Goal: Task Accomplishment & Management: Manage account settings

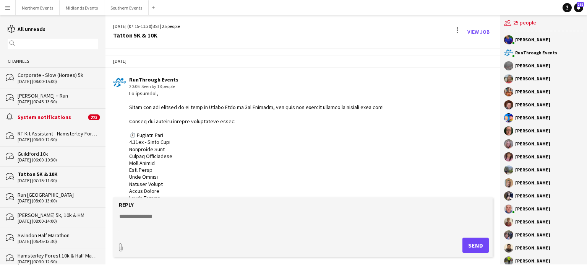
scroll to position [525, 0]
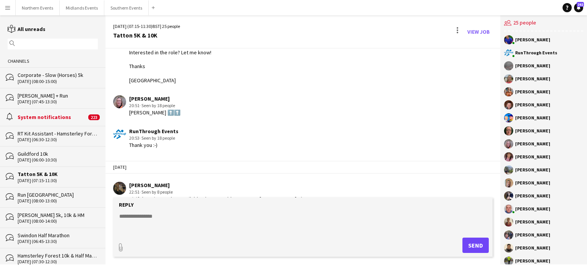
click at [29, 42] on input "text" at bounding box center [56, 43] width 79 height 7
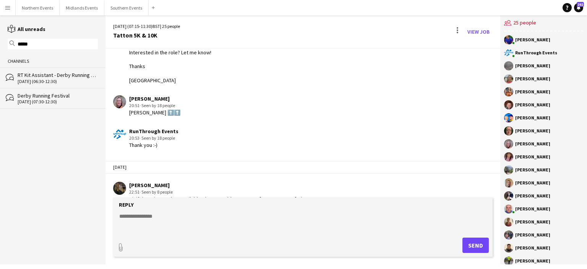
type input "*****"
click at [34, 97] on div "Derby Running Festival" at bounding box center [58, 95] width 80 height 7
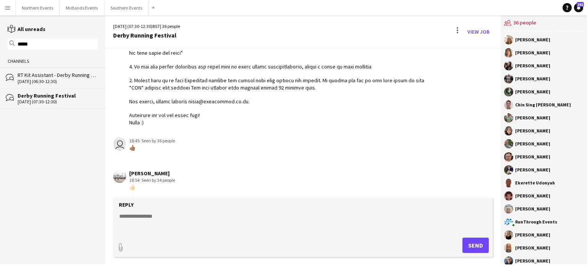
scroll to position [2082, 0]
drag, startPoint x: 500, startPoint y: 194, endPoint x: 500, endPoint y: 189, distance: 5.0
click at [500, 189] on div "Tracy Lawrence Emma Stroud Poppy Lawrence Rachel Nealon Chris Nealon Chin Sing …" at bounding box center [543, 147] width 87 height 233
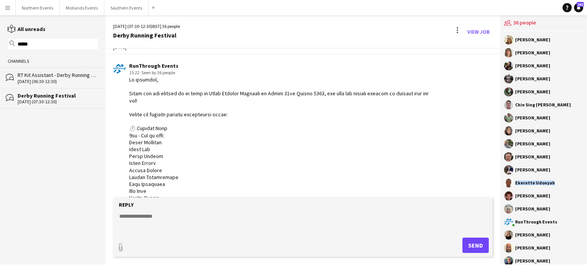
scroll to position [0, 0]
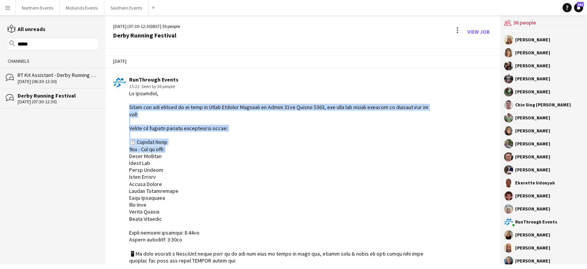
drag, startPoint x: 498, startPoint y: 55, endPoint x: 495, endPoint y: 151, distance: 96.3
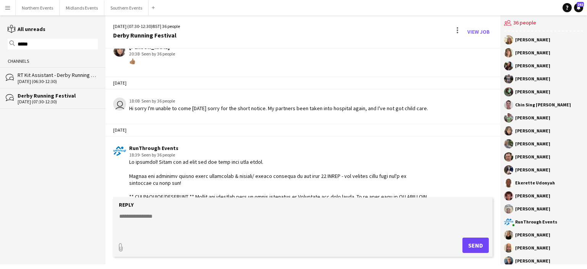
scroll to position [2082, 0]
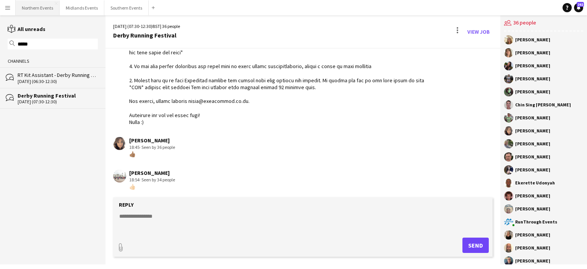
click at [37, 8] on button "Northern Events Close" at bounding box center [38, 7] width 44 height 15
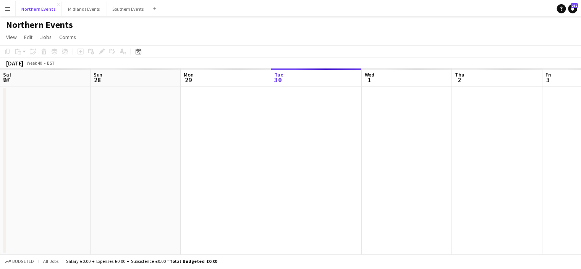
scroll to position [0, 183]
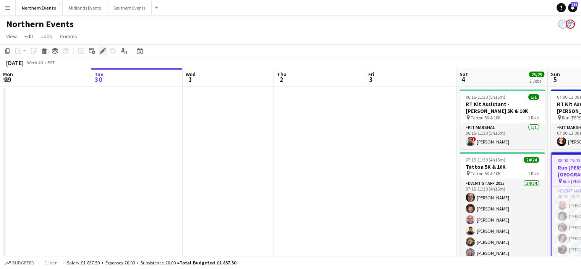
click at [105, 50] on icon "Edit" at bounding box center [103, 51] width 6 height 6
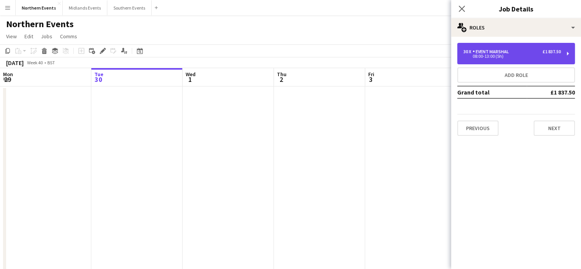
click at [518, 51] on div "30 x Event Marshal £1 837.50" at bounding box center [511, 51] width 97 height 5
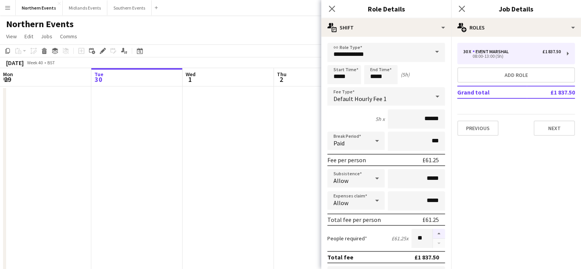
click at [433, 231] on button "button" at bounding box center [439, 233] width 12 height 10
type input "**"
click at [461, 6] on icon "Close pop-in" at bounding box center [461, 8] width 7 height 7
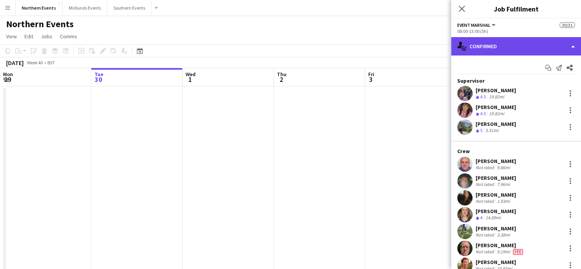
click at [486, 49] on div "single-neutral-actions-check-2 Confirmed" at bounding box center [516, 46] width 130 height 18
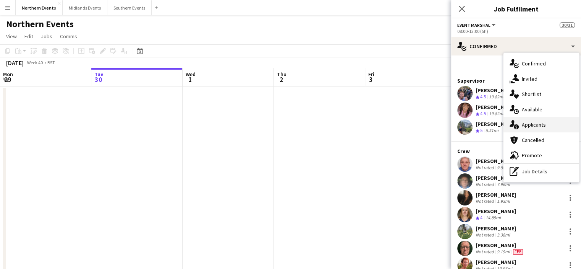
click at [529, 125] on span "Applicants" at bounding box center [534, 124] width 24 height 7
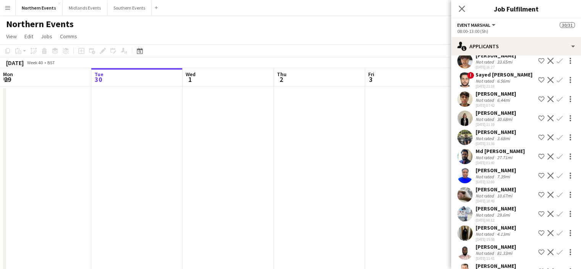
scroll to position [726, 0]
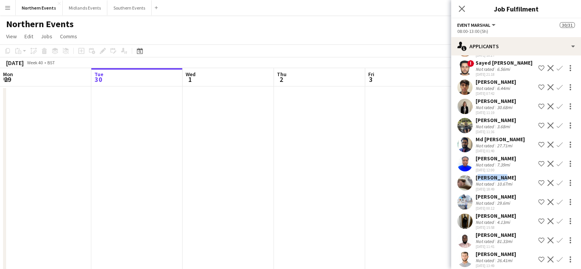
drag, startPoint x: 497, startPoint y: 183, endPoint x: 475, endPoint y: 183, distance: 22.5
click at [475, 183] on div "katie lea Not rated 10.67mi 15-09-2025 18:49 Shortlist crew Decline Confirm" at bounding box center [516, 183] width 130 height 18
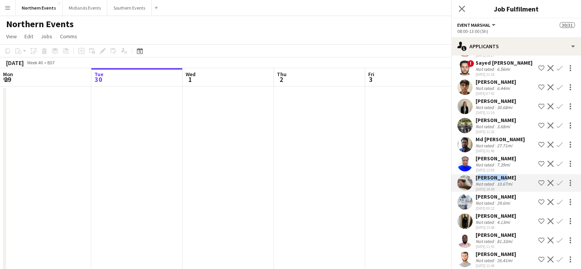
copy div "[PERSON_NAME]"
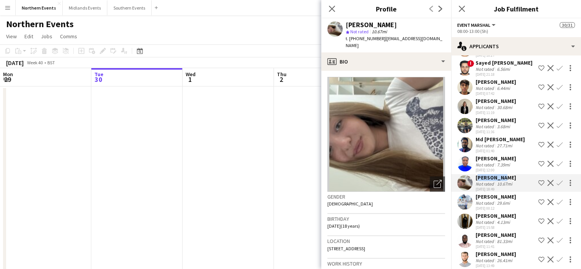
click at [556, 186] on app-icon "Confirm" at bounding box center [559, 183] width 6 height 6
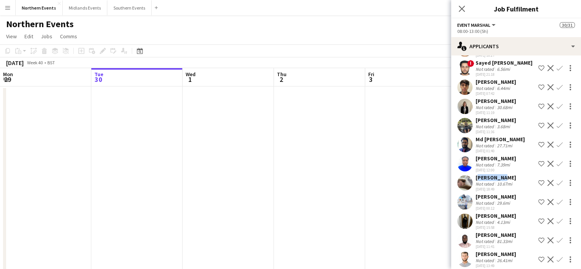
click at [556, 186] on app-icon "Confirm" at bounding box center [559, 183] width 6 height 6
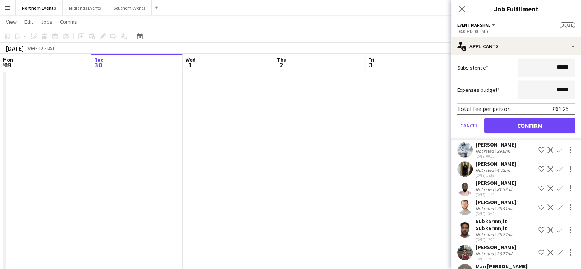
scroll to position [945, 0]
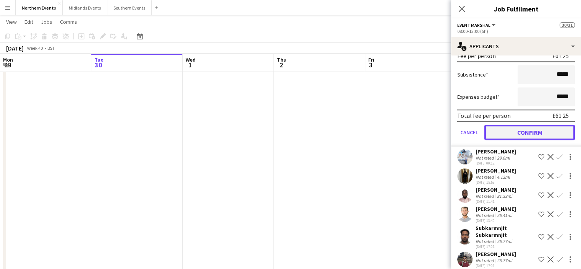
click at [538, 134] on button "Confirm" at bounding box center [529, 132] width 91 height 15
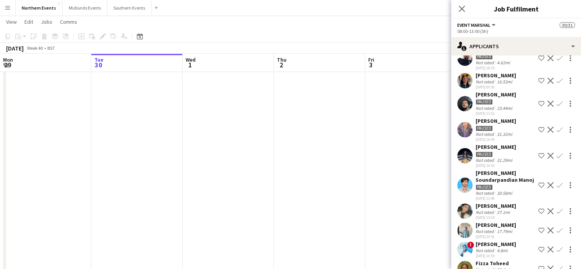
scroll to position [21, 0]
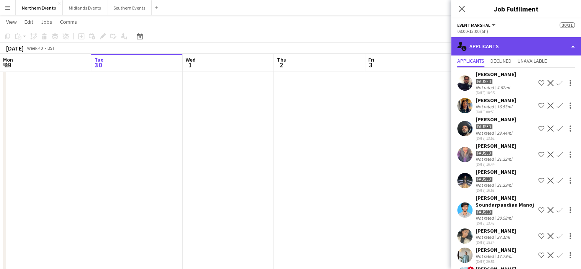
click at [525, 45] on div "single-neutral-actions-information Applicants" at bounding box center [516, 46] width 130 height 18
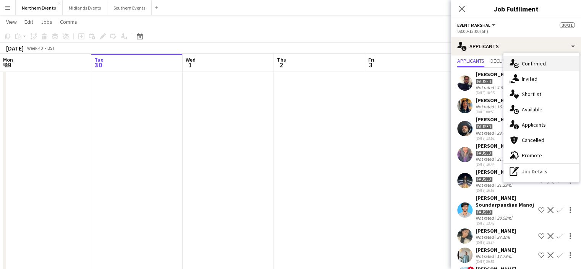
click at [529, 69] on div "single-neutral-actions-check-2 Confirmed" at bounding box center [541, 63] width 76 height 15
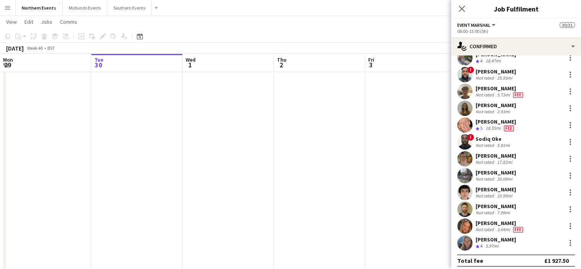
scroll to position [378, 0]
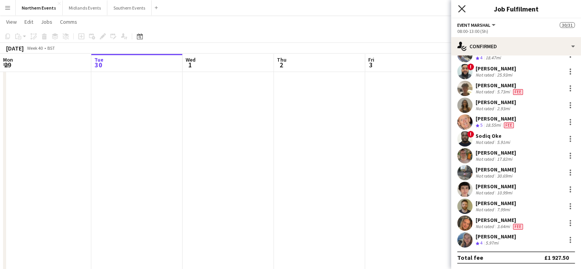
click at [460, 8] on icon at bounding box center [461, 8] width 7 height 7
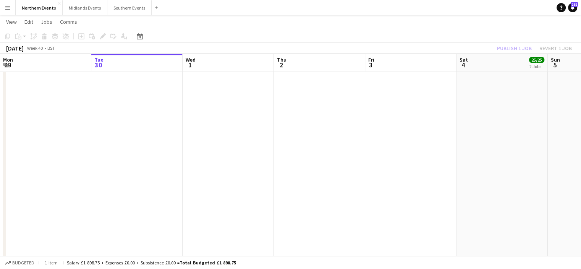
click at [510, 51] on div "Publish 1 job Revert 1 job" at bounding box center [534, 48] width 93 height 10
click at [510, 48] on button "Publish 1 job" at bounding box center [514, 48] width 41 height 10
click at [124, 3] on button "Southern Events Close" at bounding box center [129, 7] width 44 height 15
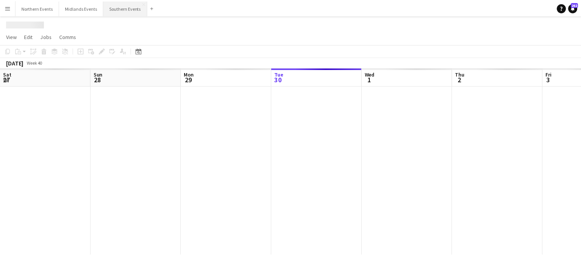
scroll to position [0, 183]
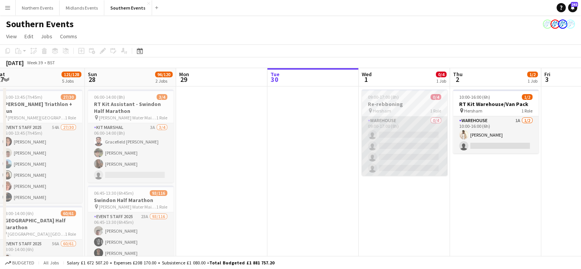
drag, startPoint x: 222, startPoint y: 152, endPoint x: 406, endPoint y: 149, distance: 184.1
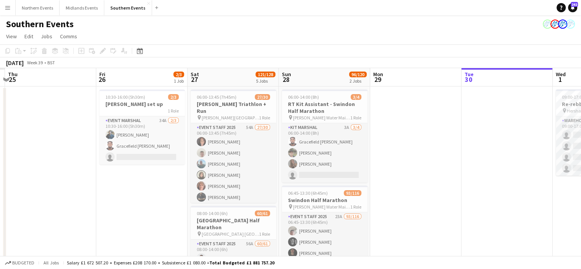
drag, startPoint x: 260, startPoint y: 138, endPoint x: 361, endPoint y: 128, distance: 101.4
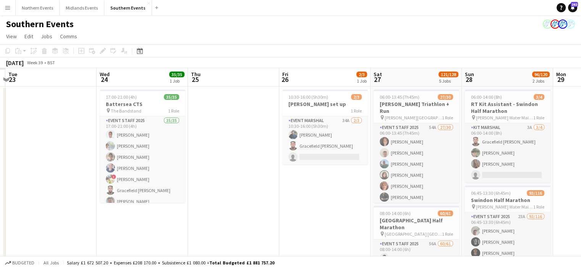
drag, startPoint x: 222, startPoint y: 130, endPoint x: 385, endPoint y: 112, distance: 164.5
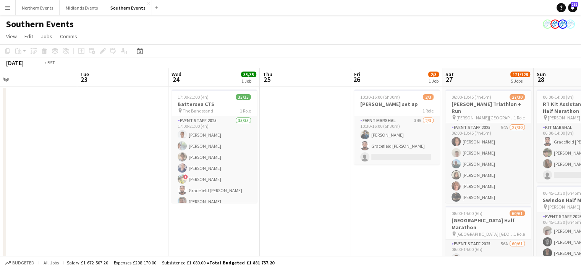
drag, startPoint x: 244, startPoint y: 135, endPoint x: 304, endPoint y: 137, distance: 59.6
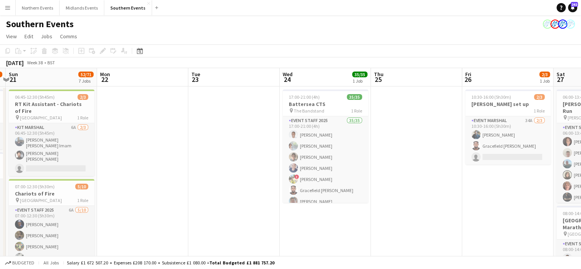
drag, startPoint x: 91, startPoint y: 154, endPoint x: 291, endPoint y: 150, distance: 201.0
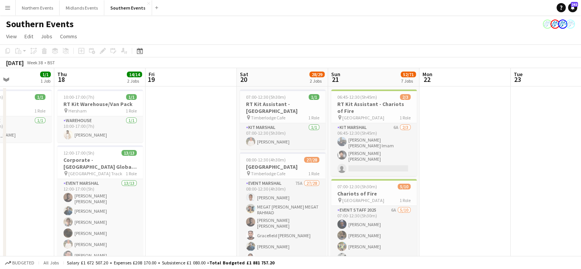
drag, startPoint x: 64, startPoint y: 151, endPoint x: 267, endPoint y: 140, distance: 203.1
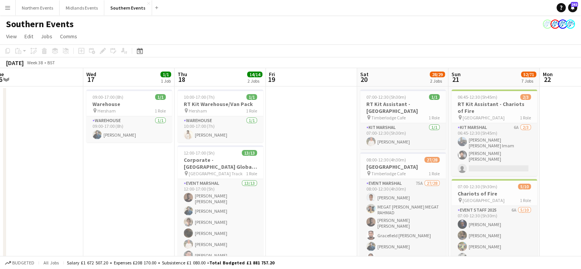
drag, startPoint x: 130, startPoint y: 112, endPoint x: 197, endPoint y: 115, distance: 67.7
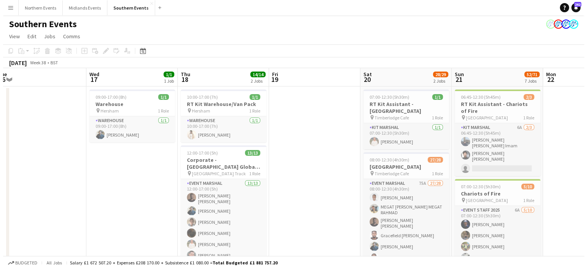
scroll to position [0, 188]
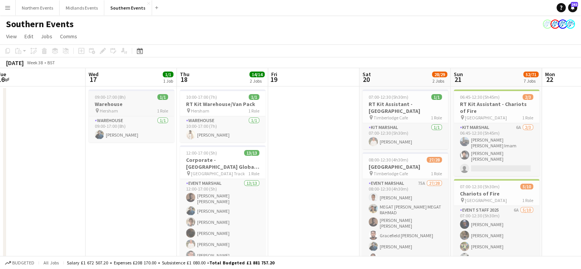
click at [116, 105] on h3 "Warehouse" at bounding box center [132, 103] width 86 height 7
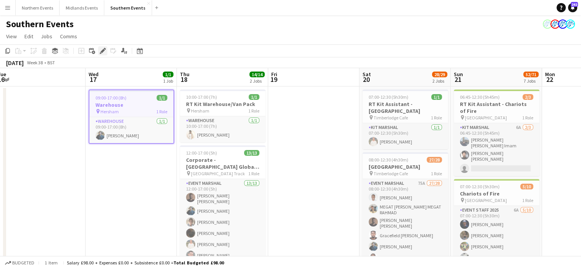
click at [103, 49] on icon at bounding box center [102, 51] width 4 height 4
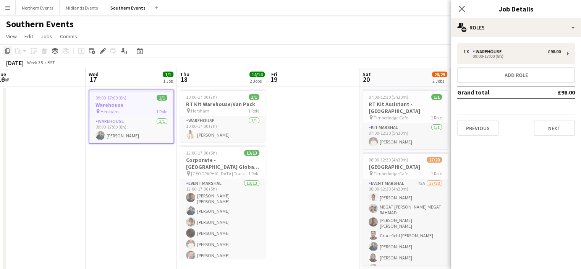
click at [8, 51] on icon "Copy" at bounding box center [8, 51] width 6 height 6
click at [40, 5] on button "Northern Events Close" at bounding box center [38, 7] width 44 height 15
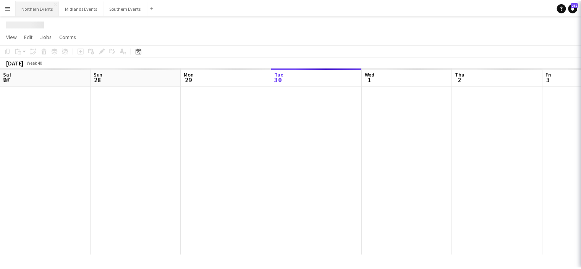
scroll to position [0, 183]
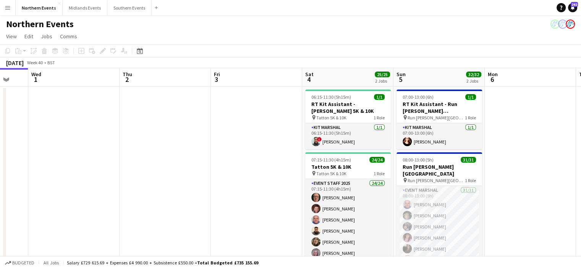
drag, startPoint x: 269, startPoint y: 137, endPoint x: 113, endPoint y: 149, distance: 156.3
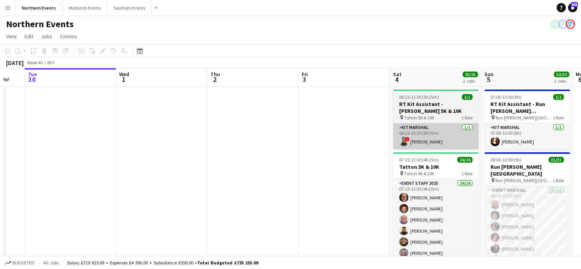
drag, startPoint x: 344, startPoint y: 155, endPoint x: 97, endPoint y: 134, distance: 247.9
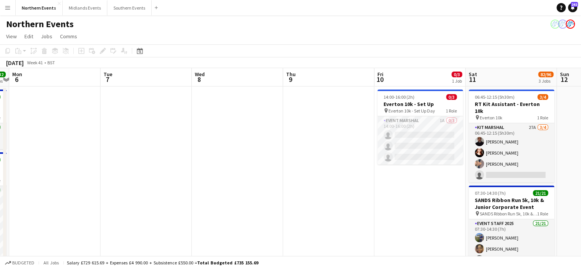
drag, startPoint x: 251, startPoint y: 120, endPoint x: 184, endPoint y: 123, distance: 66.5
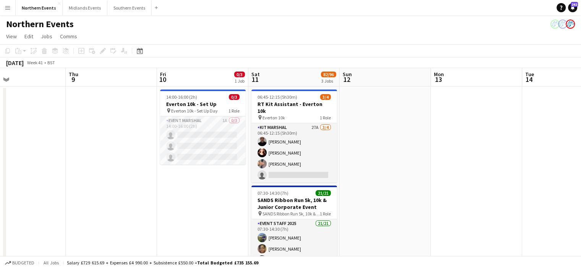
drag, startPoint x: 228, startPoint y: 132, endPoint x: 185, endPoint y: 133, distance: 42.8
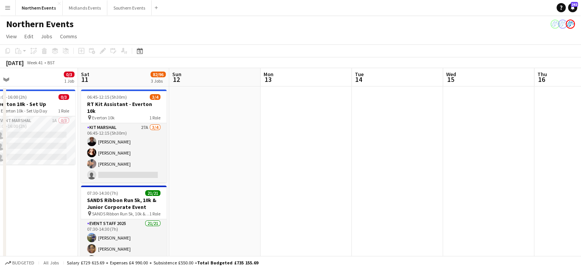
drag, startPoint x: 311, startPoint y: 115, endPoint x: 233, endPoint y: 111, distance: 78.0
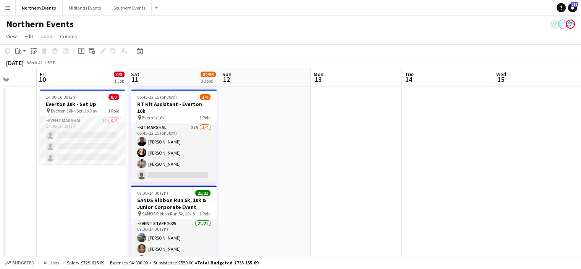
scroll to position [0, 271]
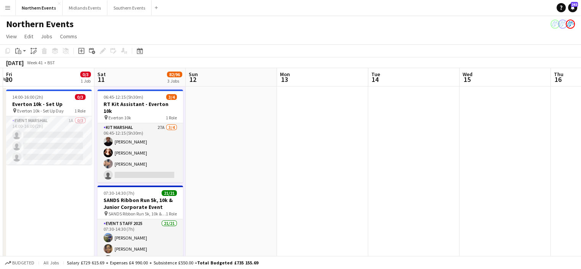
drag, startPoint x: 291, startPoint y: 126, endPoint x: 162, endPoint y: 126, distance: 128.7
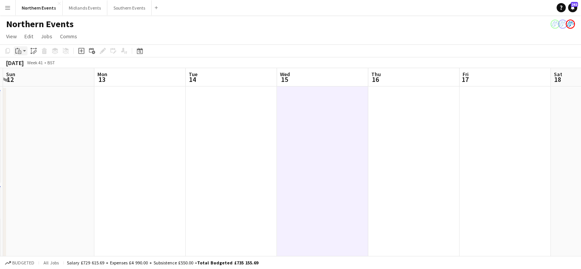
click at [22, 50] on div "Paste" at bounding box center [18, 50] width 9 height 9
click at [27, 64] on link "Paste Ctrl+V" at bounding box center [56, 65] width 72 height 7
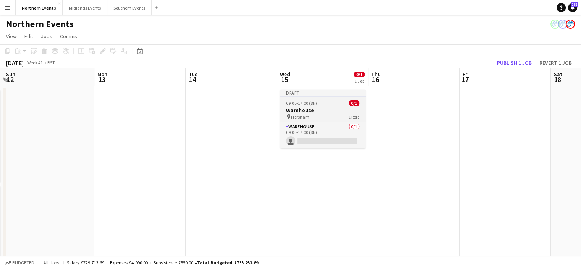
click at [313, 114] on div "pin Hersham 1 Role" at bounding box center [323, 116] width 86 height 6
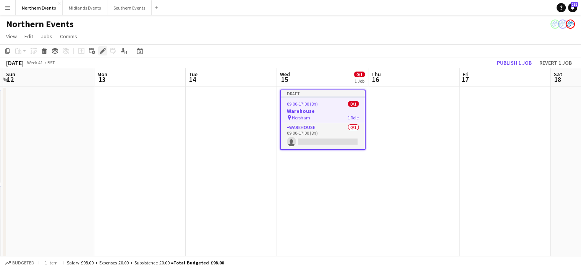
click at [105, 52] on icon "Edit" at bounding box center [103, 51] width 6 height 6
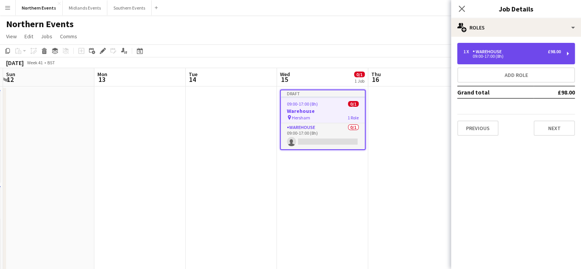
click at [501, 53] on div "Warehouse" at bounding box center [488, 51] width 32 height 5
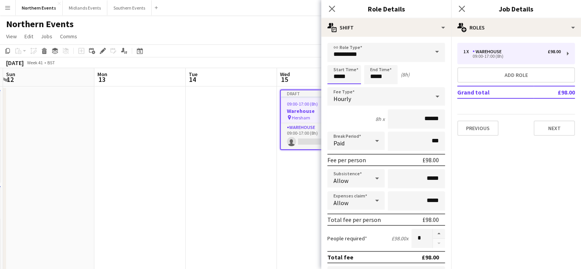
click at [346, 79] on input "*****" at bounding box center [344, 74] width 34 height 19
click at [376, 78] on input "*****" at bounding box center [381, 74] width 34 height 19
click at [339, 73] on input "*****" at bounding box center [344, 74] width 34 height 19
type input "*****"
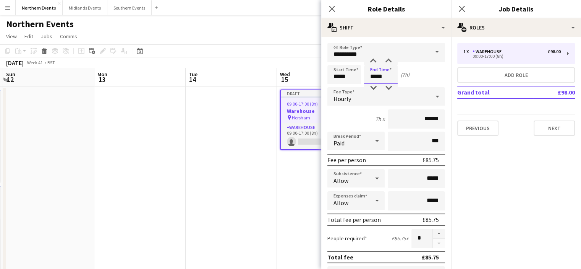
click at [375, 78] on input "*****" at bounding box center [381, 74] width 34 height 19
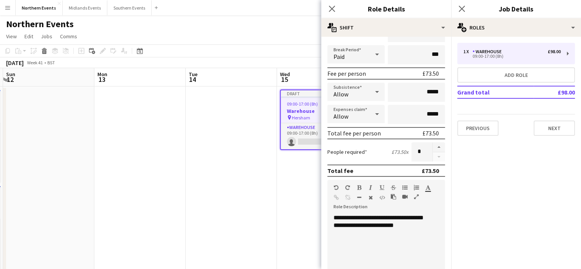
scroll to position [85, 0]
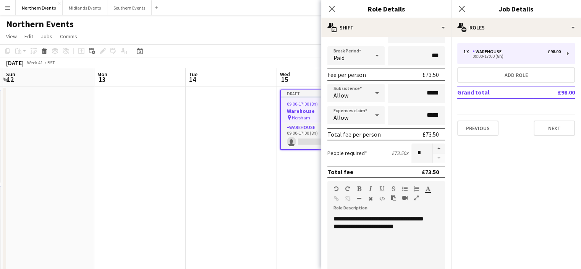
type input "*****"
click at [410, 218] on div "**********" at bounding box center [383, 261] width 112 height 92
click at [376, 234] on div "**********" at bounding box center [383, 261] width 112 height 92
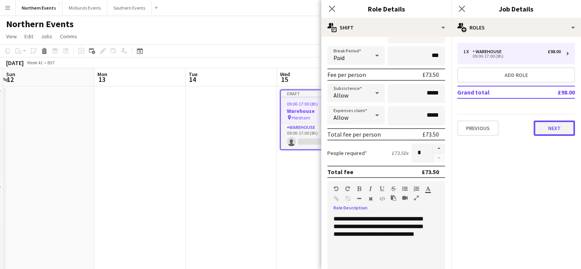
click at [561, 130] on button "Next" at bounding box center [554, 127] width 41 height 15
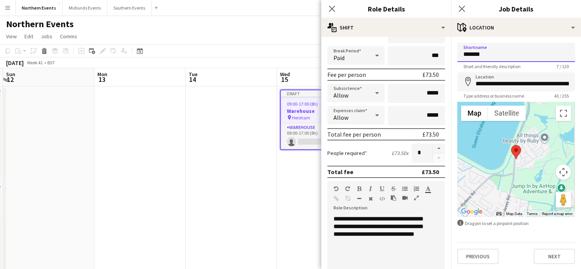
click at [500, 56] on input "*******" at bounding box center [516, 52] width 118 height 19
type input "*"
type input "**********"
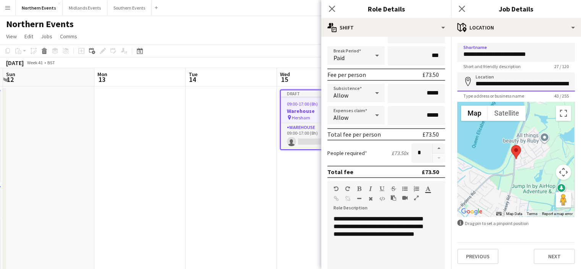
click at [555, 84] on input "**********" at bounding box center [516, 81] width 118 height 19
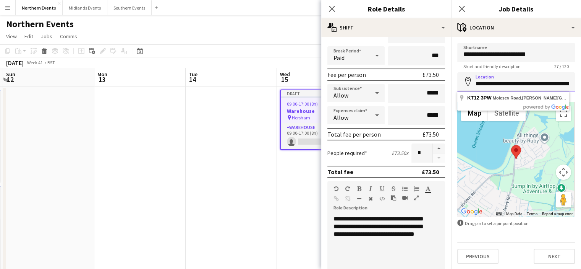
click at [555, 84] on input "**********" at bounding box center [516, 81] width 118 height 19
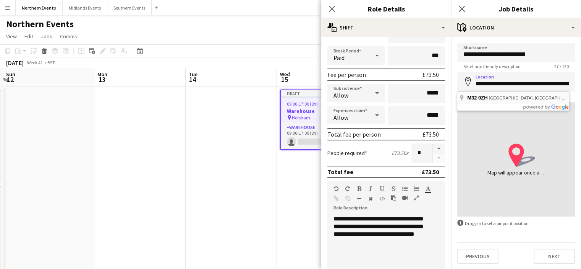
type input "**********"
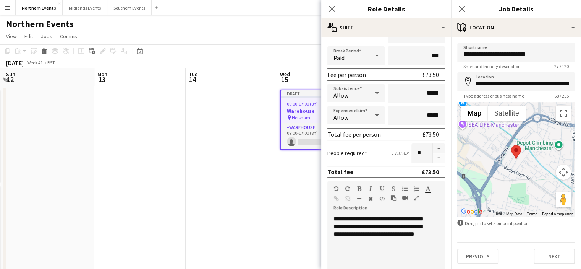
scroll to position [0, 0]
click at [558, 254] on button "Next" at bounding box center [554, 255] width 41 height 15
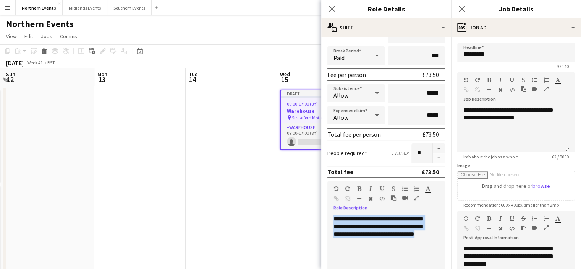
drag, startPoint x: 366, startPoint y: 240, endPoint x: 330, endPoint y: 217, distance: 42.4
click at [330, 217] on div "**********" at bounding box center [383, 261] width 112 height 92
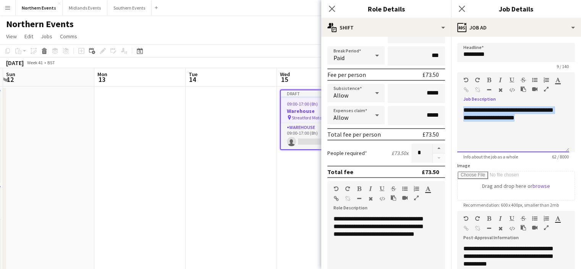
drag, startPoint x: 539, startPoint y: 116, endPoint x: 461, endPoint y: 108, distance: 79.2
click at [461, 108] on div "**********" at bounding box center [513, 129] width 112 height 46
paste div
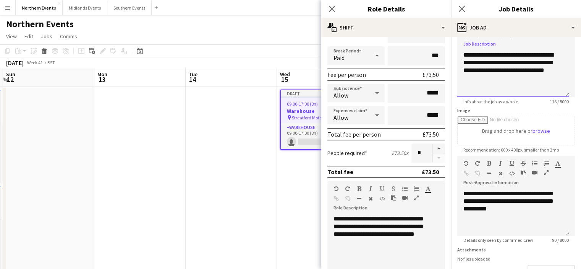
scroll to position [56, 0]
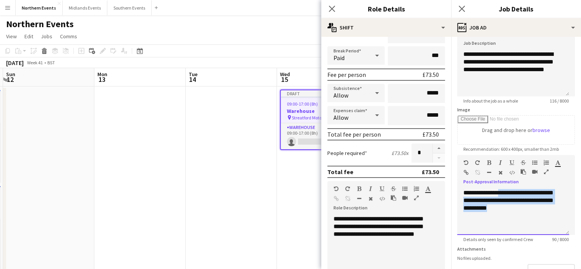
drag, startPoint x: 518, startPoint y: 209, endPoint x: 505, endPoint y: 186, distance: 26.0
click at [505, 186] on div "**********" at bounding box center [516, 208] width 118 height 51
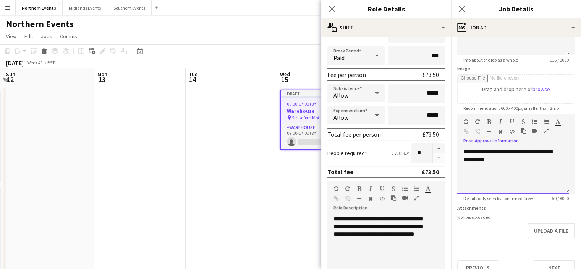
scroll to position [108, 0]
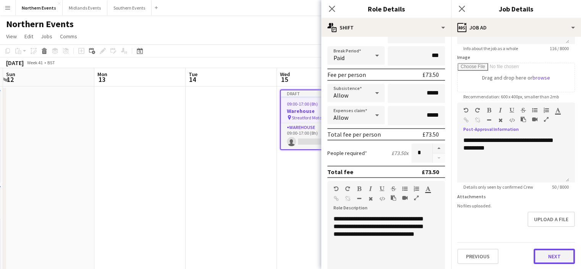
click at [553, 259] on button "Next" at bounding box center [554, 255] width 41 height 15
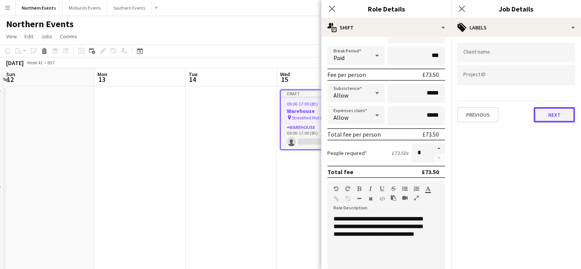
click at [556, 110] on button "Next" at bounding box center [554, 114] width 41 height 15
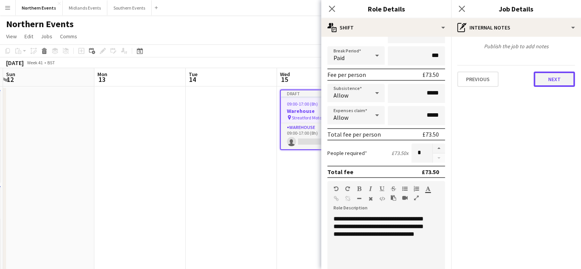
click at [556, 78] on button "Next" at bounding box center [554, 78] width 41 height 15
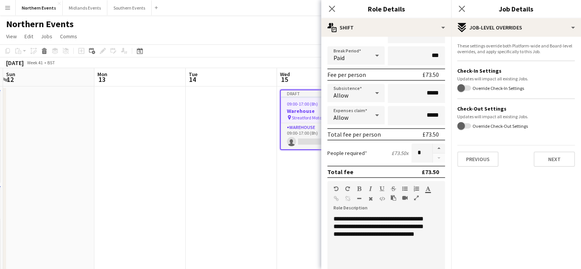
scroll to position [89, 0]
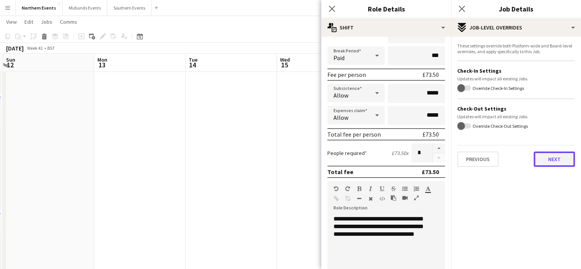
click at [568, 165] on button "Next" at bounding box center [554, 158] width 41 height 15
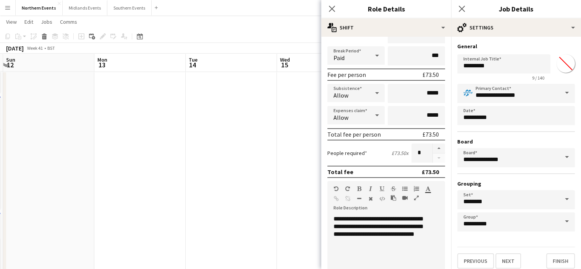
scroll to position [4, 0]
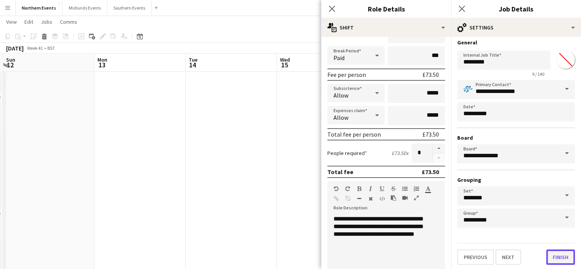
click at [555, 256] on button "Finish" at bounding box center [560, 256] width 29 height 15
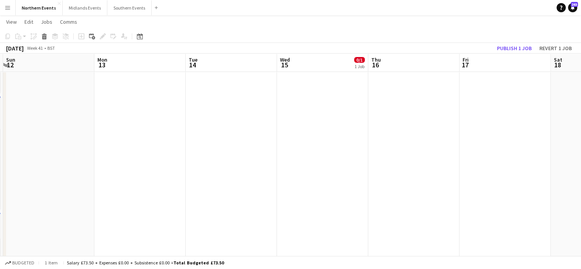
scroll to position [0, 0]
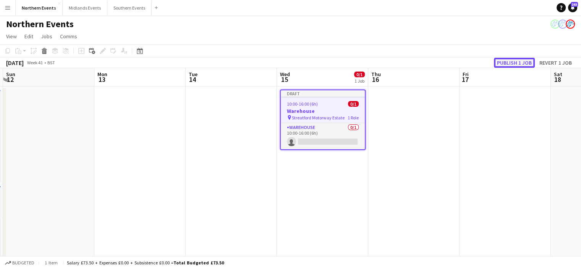
click at [525, 63] on button "Publish 1 job" at bounding box center [514, 63] width 41 height 10
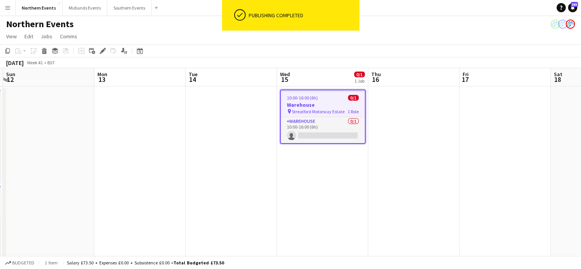
drag, startPoint x: 306, startPoint y: 107, endPoint x: 292, endPoint y: 105, distance: 13.9
click at [292, 105] on h3 "Warehouse" at bounding box center [323, 104] width 84 height 7
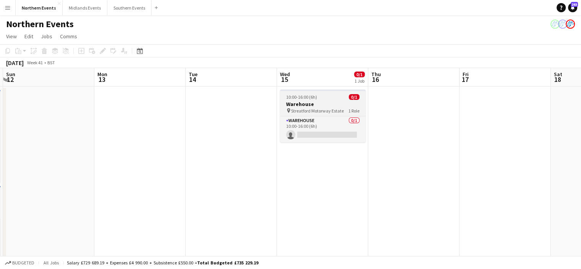
click at [304, 106] on h3 "Warehouse" at bounding box center [323, 103] width 86 height 7
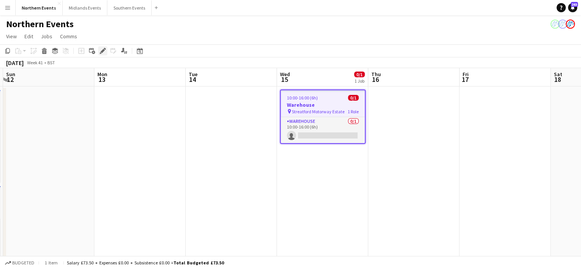
click at [102, 49] on icon "Edit" at bounding box center [103, 51] width 6 height 6
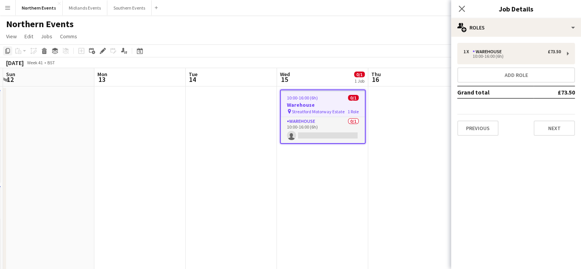
click at [8, 53] on icon at bounding box center [7, 50] width 5 height 5
click at [461, 6] on icon "Close pop-in" at bounding box center [461, 8] width 7 height 7
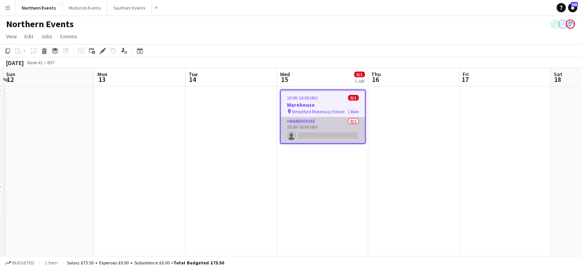
click at [302, 134] on app-card-role "Warehouse 0/1 10:00-16:00 (6h) single-neutral-actions" at bounding box center [323, 130] width 84 height 26
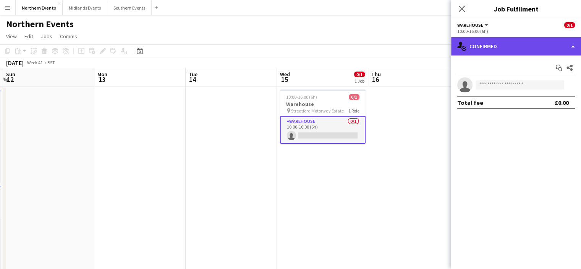
click at [502, 47] on div "single-neutral-actions-check-2 Confirmed" at bounding box center [516, 46] width 130 height 18
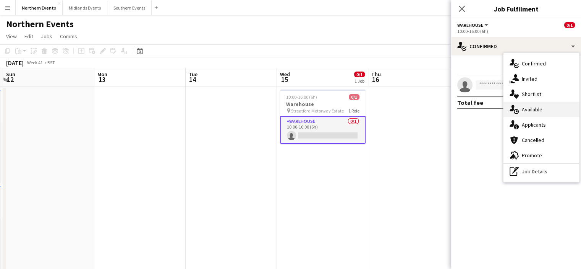
click at [520, 112] on div "single-neutral-actions-upload Available" at bounding box center [541, 109] width 76 height 15
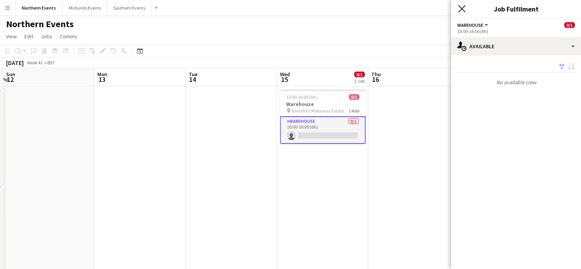
click at [460, 11] on icon "Close pop-in" at bounding box center [461, 8] width 7 height 7
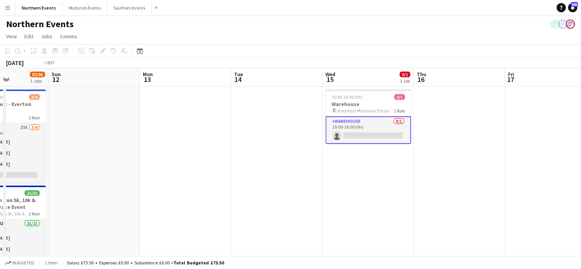
scroll to position [0, 240]
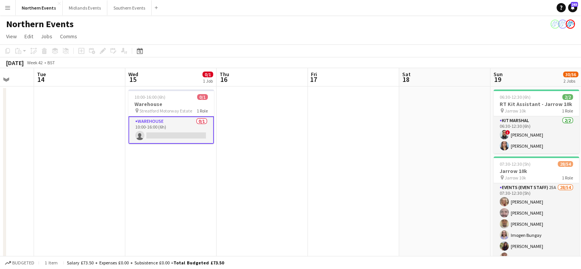
drag, startPoint x: 437, startPoint y: 114, endPoint x: 326, endPoint y: 122, distance: 111.8
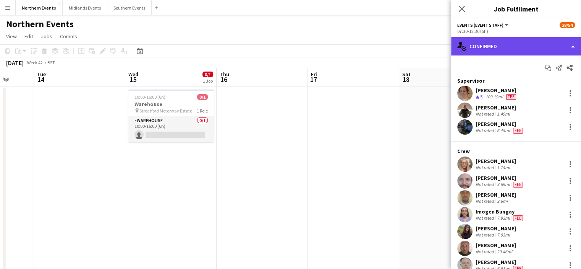
click at [507, 49] on div "single-neutral-actions-check-2 Confirmed" at bounding box center [516, 46] width 130 height 18
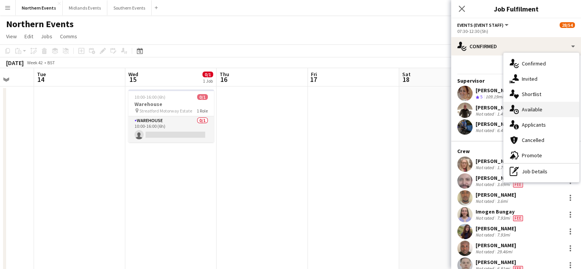
click at [534, 109] on span "Available" at bounding box center [532, 109] width 21 height 7
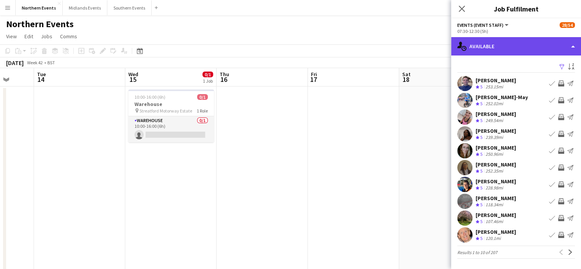
click at [516, 49] on div "single-neutral-actions-upload Available" at bounding box center [516, 46] width 130 height 18
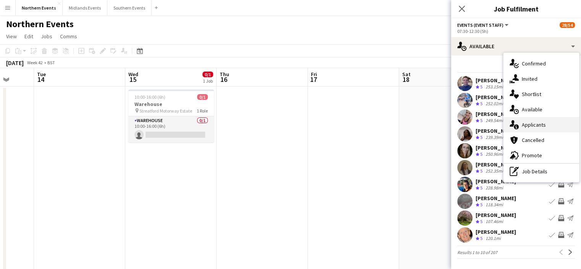
click at [521, 128] on div "single-neutral-actions-information Applicants" at bounding box center [541, 124] width 76 height 15
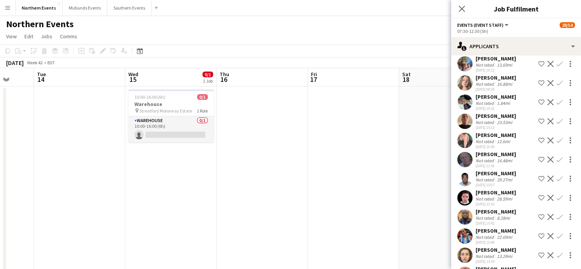
scroll to position [246, 0]
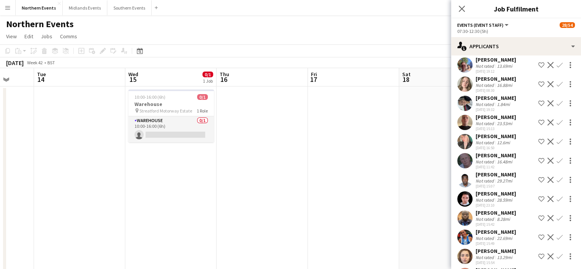
click at [556, 240] on app-icon "Confirm" at bounding box center [559, 237] width 6 height 6
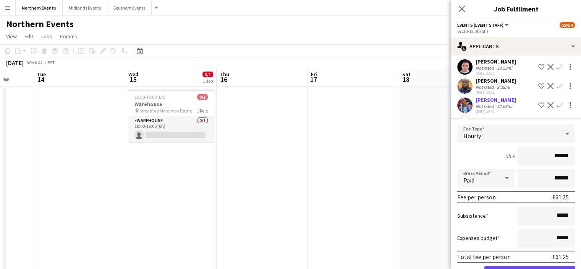
scroll to position [448, 0]
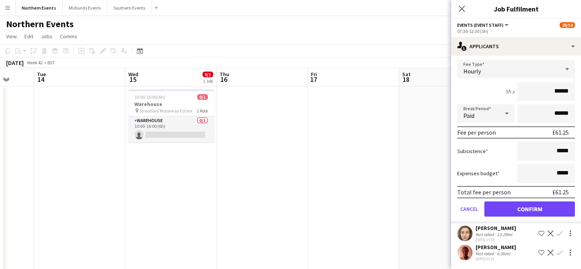
click at [546, 217] on form "Fee Type Hourly 5h x ****** Break Period Paid ****** Fee per person £61.25 Subs…" at bounding box center [516, 141] width 130 height 163
click at [542, 210] on button "Confirm" at bounding box center [529, 208] width 91 height 15
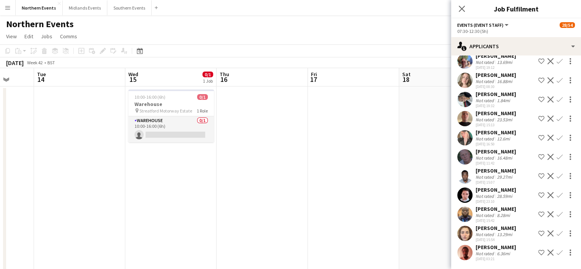
scroll to position [256, 0]
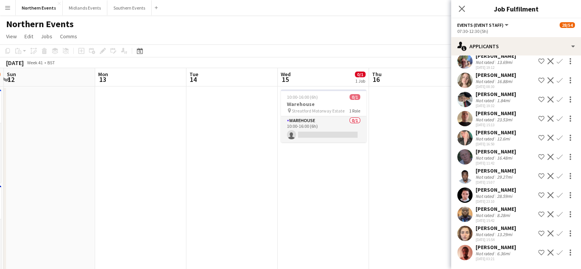
drag, startPoint x: 94, startPoint y: 141, endPoint x: 247, endPoint y: 139, distance: 152.8
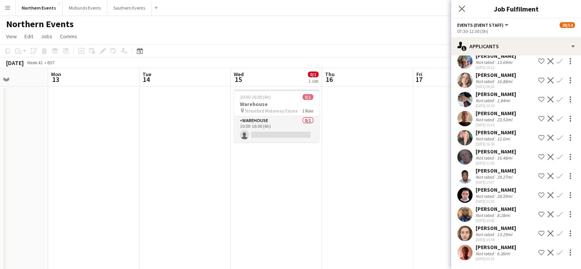
drag, startPoint x: 141, startPoint y: 155, endPoint x: 368, endPoint y: 140, distance: 227.4
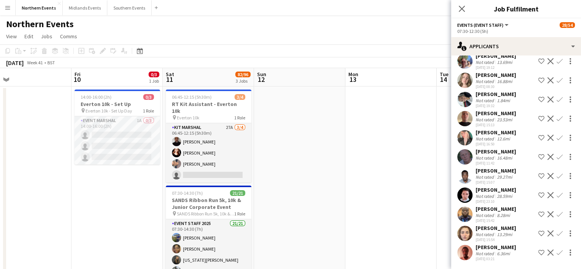
drag, startPoint x: 333, startPoint y: 139, endPoint x: 443, endPoint y: 137, distance: 110.8
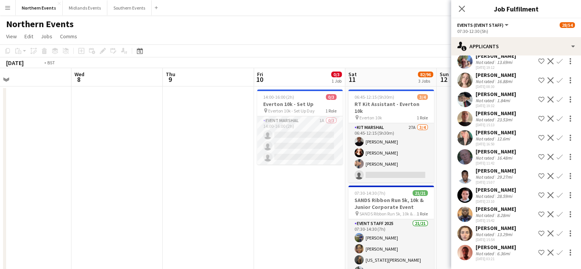
drag, startPoint x: 177, startPoint y: 165, endPoint x: 353, endPoint y: 152, distance: 175.8
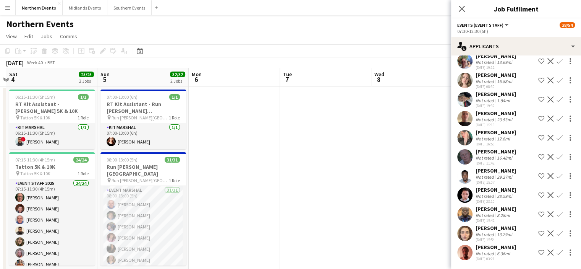
drag, startPoint x: 176, startPoint y: 176, endPoint x: 257, endPoint y: 173, distance: 80.7
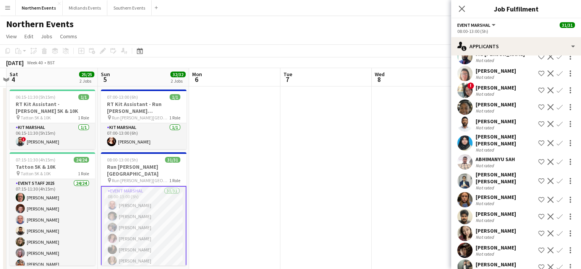
scroll to position [0, 0]
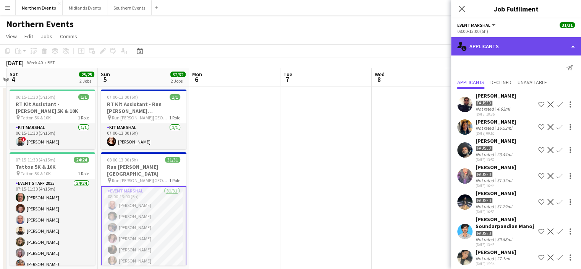
click at [508, 46] on div "single-neutral-actions-information Applicants" at bounding box center [516, 46] width 130 height 18
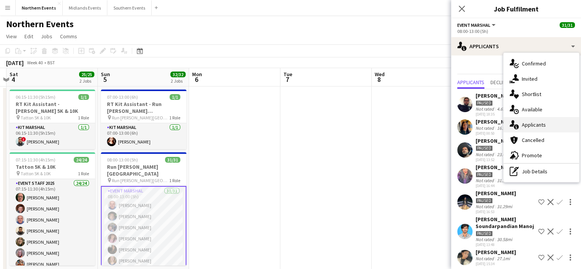
click at [528, 127] on span "Applicants" at bounding box center [534, 124] width 24 height 7
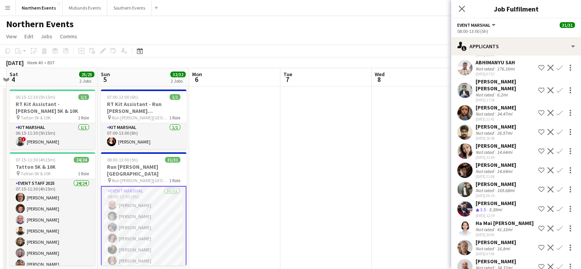
scroll to position [425, 0]
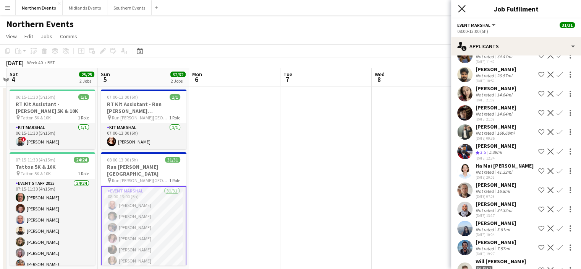
click at [458, 9] on icon "Close pop-in" at bounding box center [461, 8] width 7 height 7
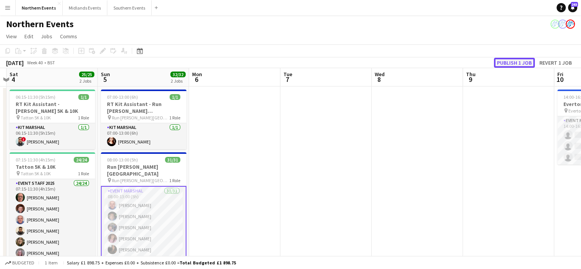
click at [516, 62] on button "Publish 1 job" at bounding box center [514, 63] width 41 height 10
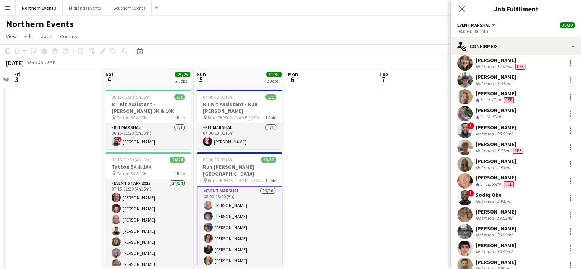
scroll to position [361, 0]
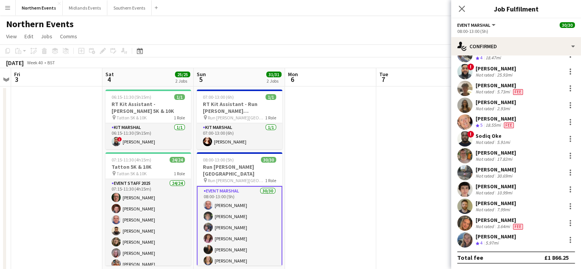
drag, startPoint x: 521, startPoint y: 218, endPoint x: 472, endPoint y: 224, distance: 49.3
click at [472, 224] on div "Zoe Constantinou Not rated 3.64mi Fee" at bounding box center [516, 222] width 130 height 15
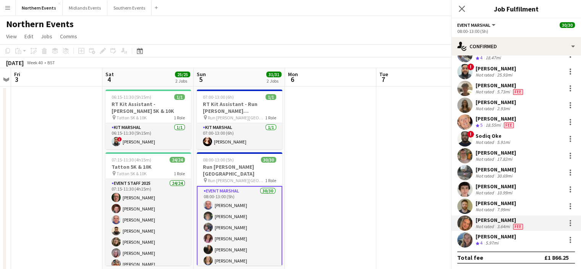
copy div "[PERSON_NAME]"
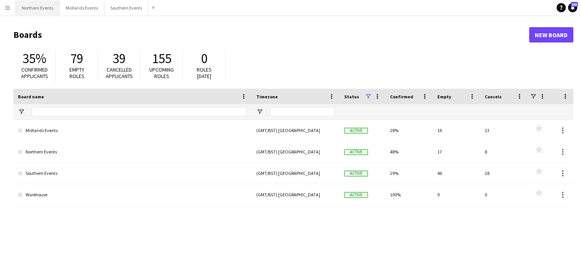
click at [48, 6] on button "Northern Events Close" at bounding box center [38, 7] width 44 height 15
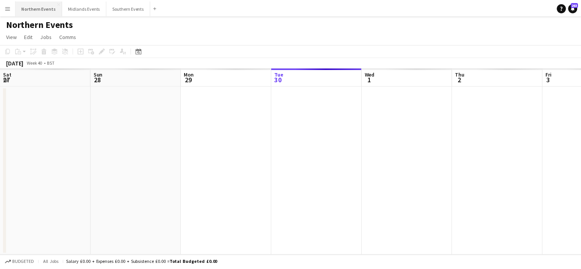
scroll to position [0, 183]
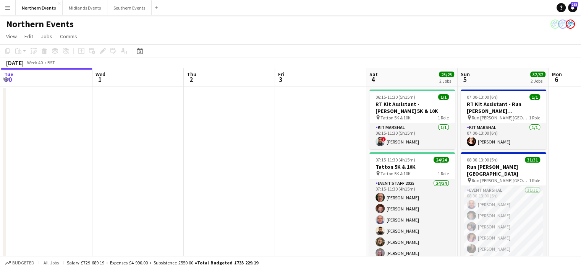
drag, startPoint x: 414, startPoint y: 198, endPoint x: 345, endPoint y: 200, distance: 69.1
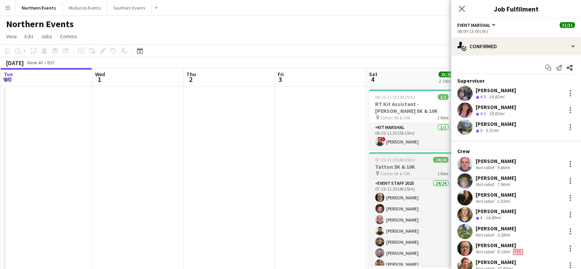
click at [406, 162] on app-job-card "07:15-11:30 (4h15m) 24/24 Tatton 5K & 10K pin Tatton 5K & 10K 1 Role Event Staf…" at bounding box center [412, 208] width 86 height 113
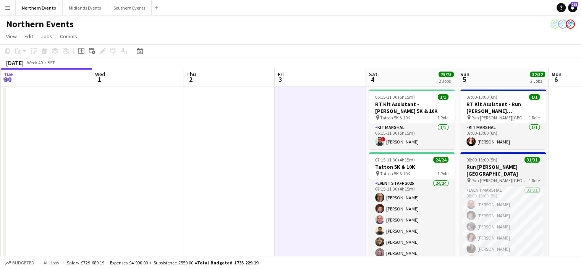
click at [468, 168] on h3 "Run [PERSON_NAME][GEOGRAPHIC_DATA]" at bounding box center [503, 170] width 86 height 14
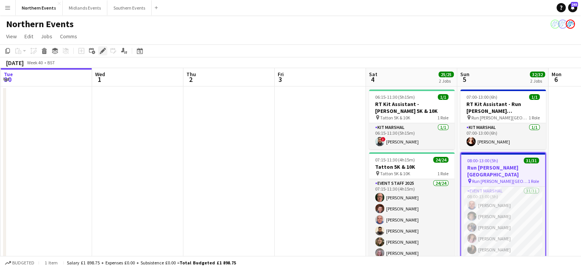
click at [103, 51] on icon at bounding box center [102, 51] width 4 height 4
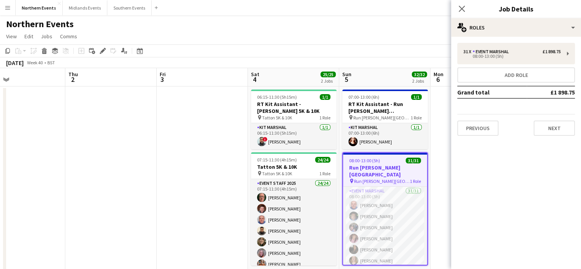
drag, startPoint x: 274, startPoint y: 202, endPoint x: 155, endPoint y: 222, distance: 120.8
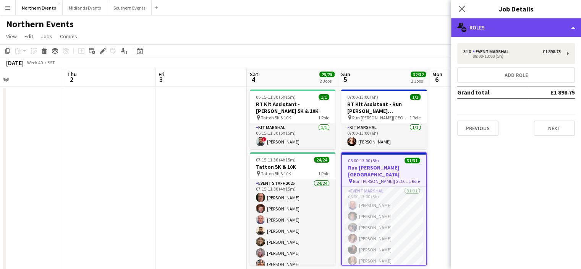
drag, startPoint x: 155, startPoint y: 222, endPoint x: 477, endPoint y: 27, distance: 376.3
click at [477, 27] on div "multiple-users-add Roles" at bounding box center [516, 27] width 130 height 18
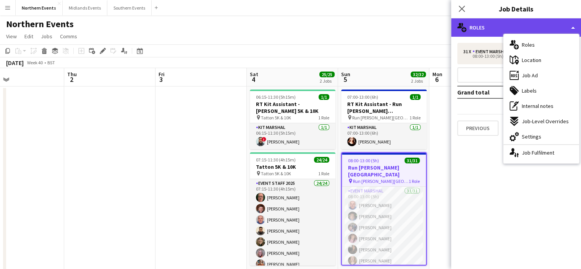
click at [477, 27] on div "multiple-users-add Roles" at bounding box center [516, 27] width 130 height 18
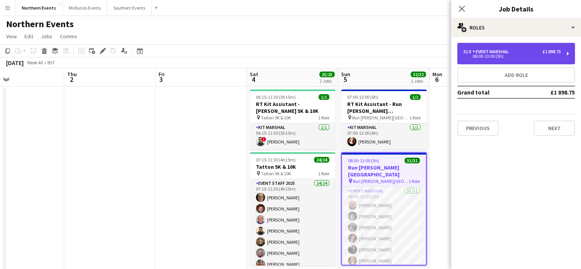
click at [481, 55] on div "08:00-13:00 (5h)" at bounding box center [511, 56] width 97 height 4
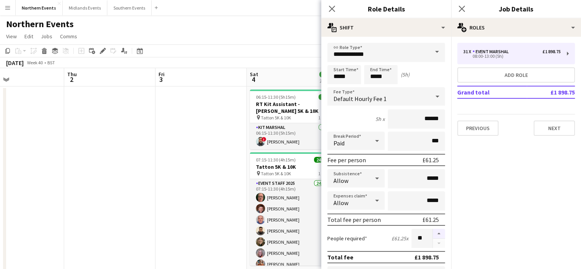
click at [435, 231] on button "button" at bounding box center [439, 233] width 12 height 10
type input "**"
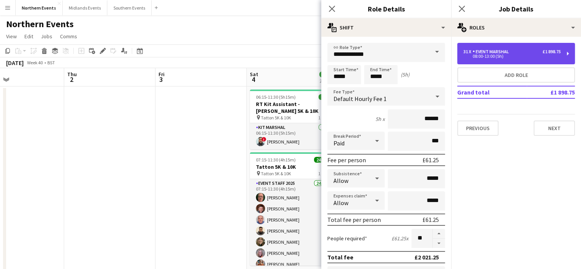
click at [567, 53] on div "31 x Event Marshal £1 898.75 08:00-13:00 (5h)" at bounding box center [516, 53] width 118 height 21
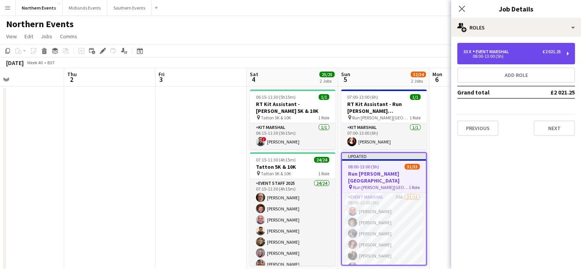
click at [567, 53] on div "33 x Event Marshal £2 021.25 08:00-13:00 (5h)" at bounding box center [516, 53] width 118 height 21
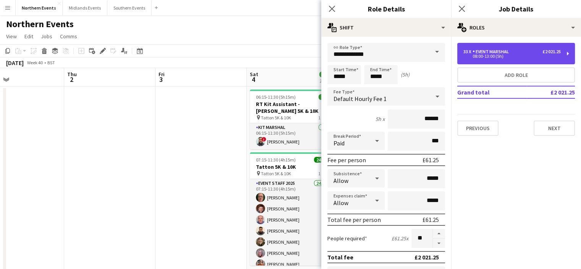
click at [567, 53] on div "33 x Event Marshal £2 021.25 08:00-13:00 (5h)" at bounding box center [516, 53] width 118 height 21
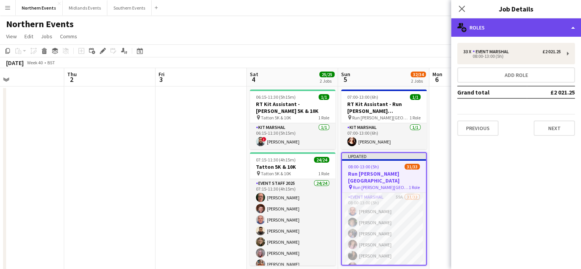
click at [565, 29] on div "multiple-users-add Roles" at bounding box center [516, 27] width 130 height 18
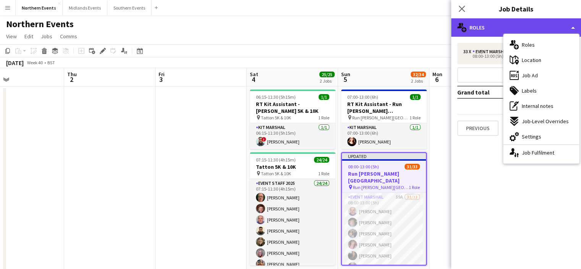
click at [528, 26] on div "multiple-users-add Roles" at bounding box center [516, 27] width 130 height 18
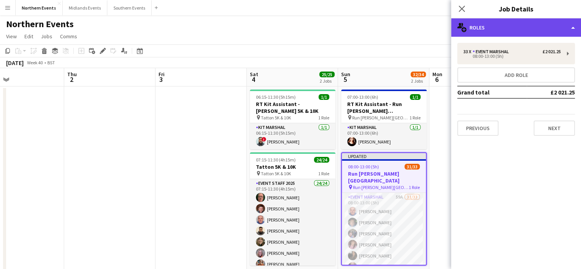
click at [528, 26] on div "multiple-users-add Roles" at bounding box center [516, 27] width 130 height 18
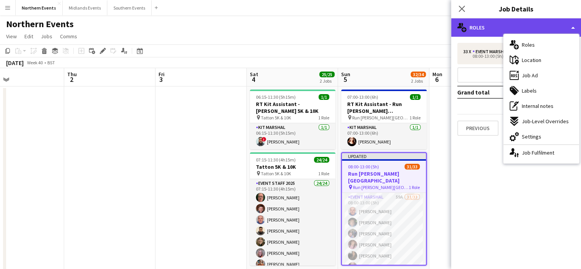
click at [497, 27] on div "multiple-users-add Roles" at bounding box center [516, 27] width 130 height 18
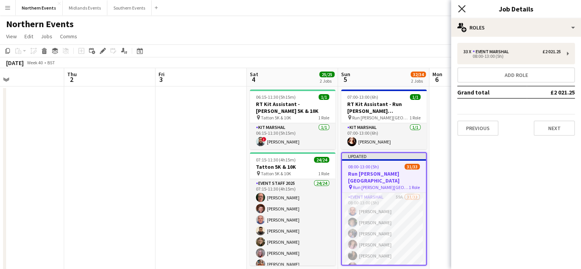
click at [464, 9] on icon "Close pop-in" at bounding box center [461, 8] width 7 height 7
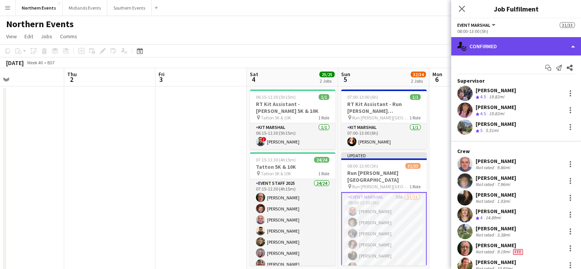
click at [490, 48] on div "single-neutral-actions-check-2 Confirmed" at bounding box center [516, 46] width 130 height 18
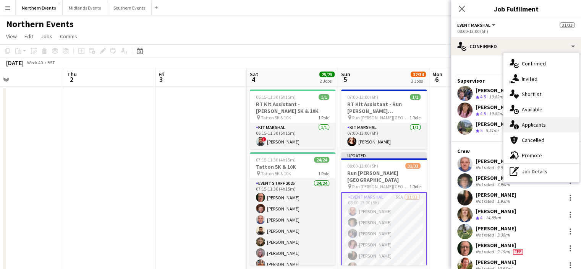
click at [542, 123] on span "Applicants" at bounding box center [534, 124] width 24 height 7
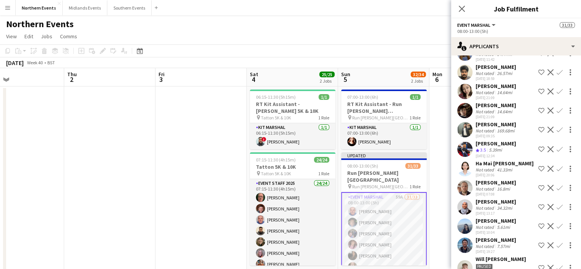
scroll to position [424, 0]
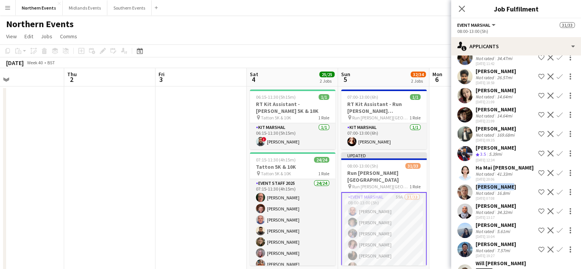
drag, startPoint x: 474, startPoint y: 186, endPoint x: 505, endPoint y: 184, distance: 31.0
click at [505, 184] on div "Edward Carr Not rated 16.8mi 17-08-2025 07:08 Shortlist crew Decline Confirm" at bounding box center [516, 192] width 130 height 18
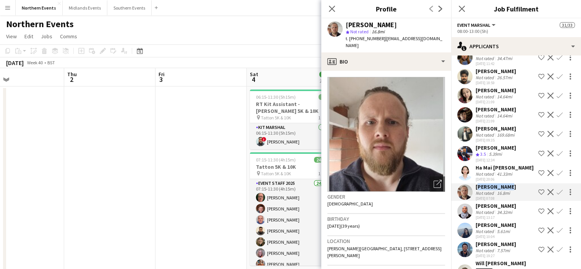
copy div "[PERSON_NAME]"
click at [556, 190] on app-icon "Confirm" at bounding box center [559, 192] width 6 height 6
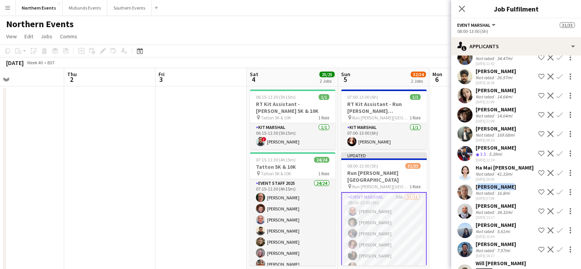
click at [556, 192] on app-icon "Confirm" at bounding box center [559, 192] width 6 height 6
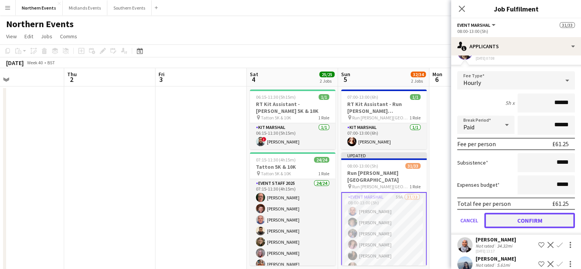
click at [528, 223] on button "Confirm" at bounding box center [529, 219] width 91 height 15
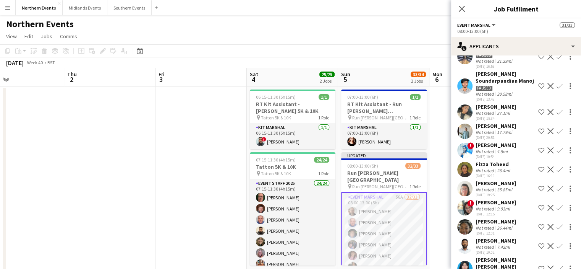
scroll to position [140, 0]
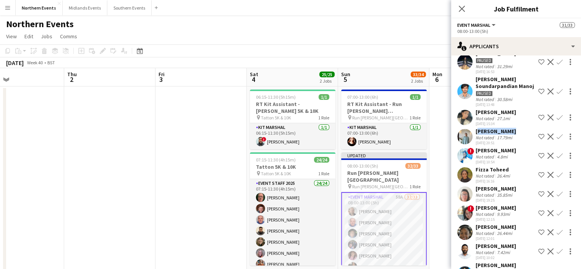
drag, startPoint x: 506, startPoint y: 135, endPoint x: 474, endPoint y: 136, distance: 31.7
click at [474, 136] on div "israa khaled Not rated 17.79mi 08-07-2025 20:51 Shortlist crew Decline Confirm" at bounding box center [516, 137] width 130 height 18
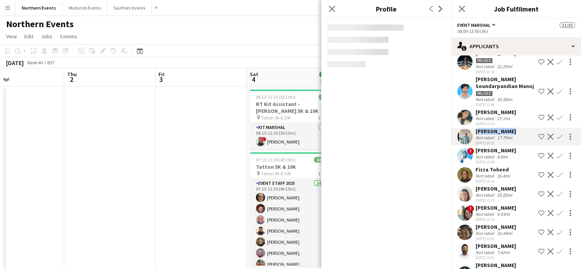
copy div "israa khaled"
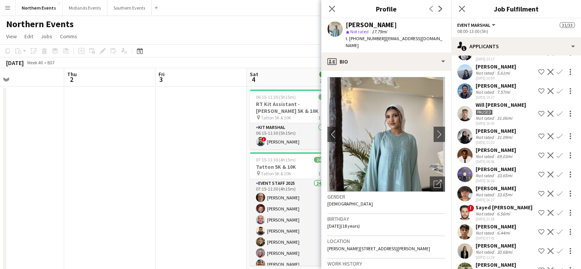
scroll to position [565, 0]
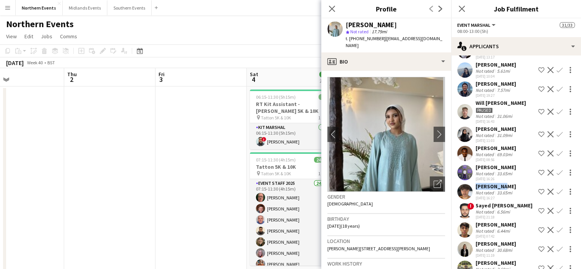
drag, startPoint x: 503, startPoint y: 190, endPoint x: 473, endPoint y: 198, distance: 31.2
click at [473, 198] on div "Max Smith Not rated 33.65mi 09-09-2025 16:27 Shortlist crew Decline Confirm" at bounding box center [516, 192] width 130 height 18
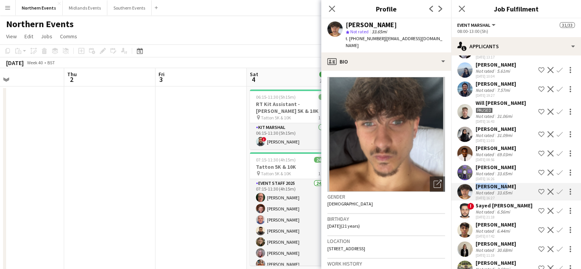
copy div "Max Smith"
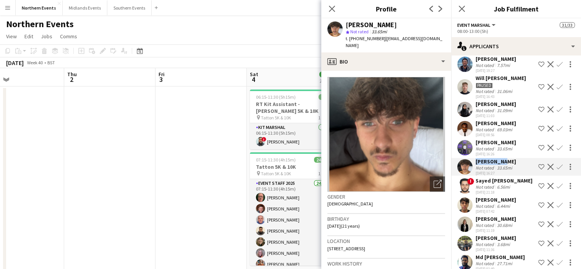
scroll to position [593, 0]
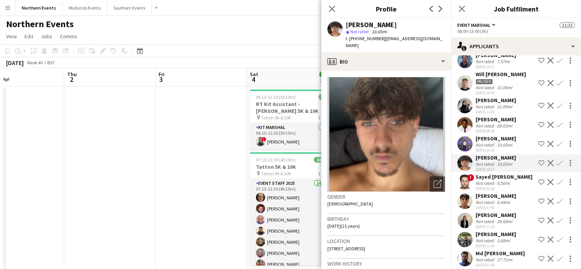
click at [501, 218] on div "[PERSON_NAME]" at bounding box center [496, 214] width 40 height 7
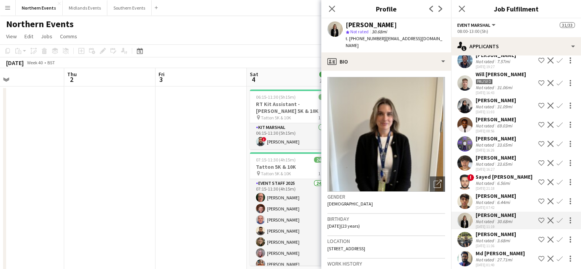
drag, startPoint x: 513, startPoint y: 220, endPoint x: 475, endPoint y: 222, distance: 38.3
click at [475, 222] on div "Beth Williams Not rated 30.68mi 10-09-2025 11:19 Shortlist crew Decline Confirm" at bounding box center [516, 220] width 130 height 18
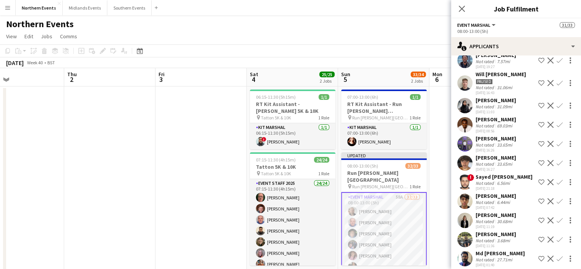
copy div "[PERSON_NAME]"
click at [462, 7] on icon "Close pop-in" at bounding box center [461, 8] width 7 height 7
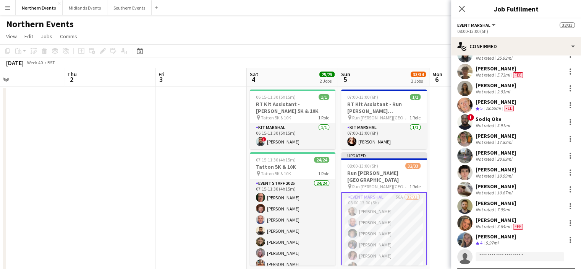
scroll to position [397, 0]
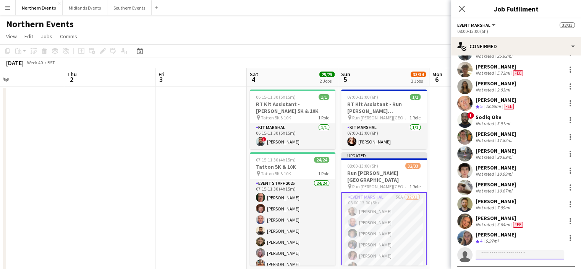
click at [489, 254] on input at bounding box center [520, 254] width 89 height 9
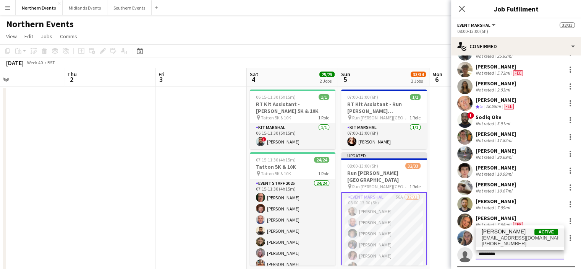
type input "*********"
click at [493, 235] on span "bethvictoriawilliams@outlook.com" at bounding box center [520, 238] width 76 height 6
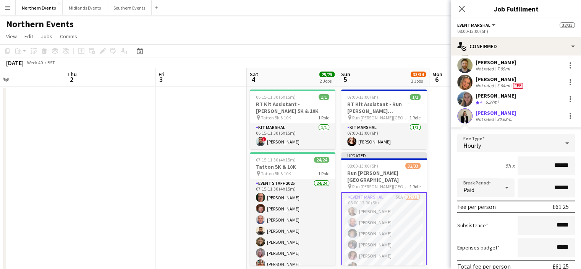
scroll to position [584, 0]
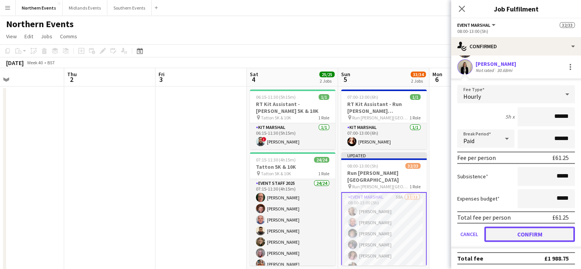
click at [541, 236] on button "Confirm" at bounding box center [529, 233] width 91 height 15
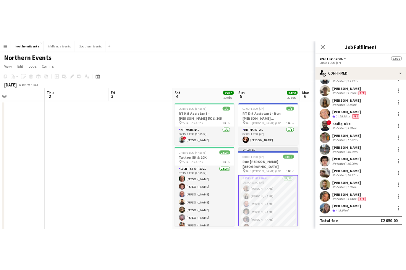
scroll to position [412, 0]
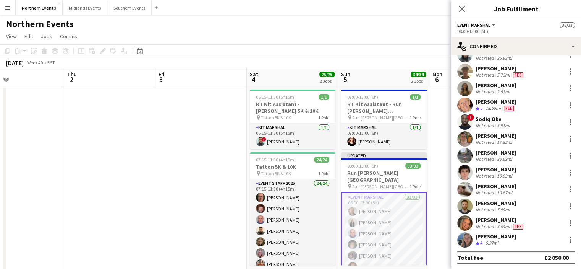
click at [458, 2] on div "Close pop-in" at bounding box center [461, 9] width 21 height 18
click at [461, 7] on icon "Close pop-in" at bounding box center [461, 8] width 7 height 7
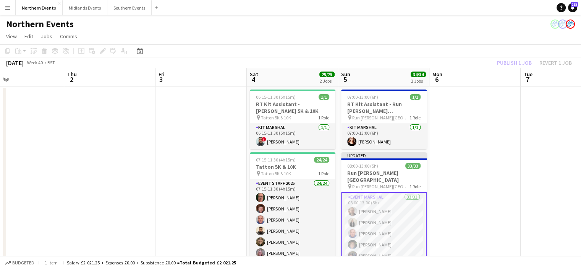
click at [519, 64] on div "Publish 1 job Revert 1 job" at bounding box center [534, 63] width 93 height 10
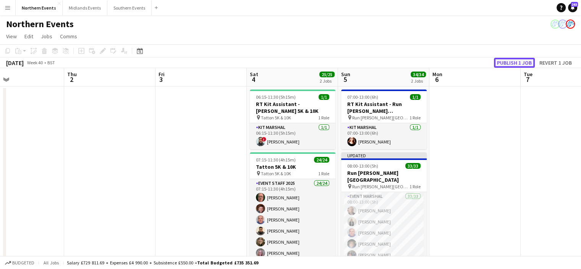
click at [513, 61] on button "Publish 1 job" at bounding box center [514, 63] width 41 height 10
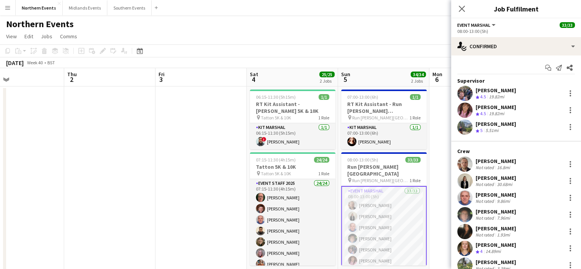
drag, startPoint x: 510, startPoint y: 173, endPoint x: 474, endPoint y: 180, distance: 36.9
click at [474, 180] on div "Beth Williams Not rated 30.68mi" at bounding box center [516, 180] width 130 height 15
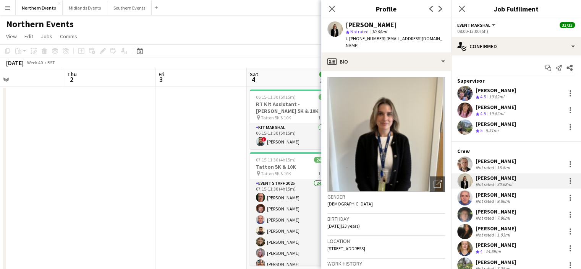
copy div "[PERSON_NAME]"
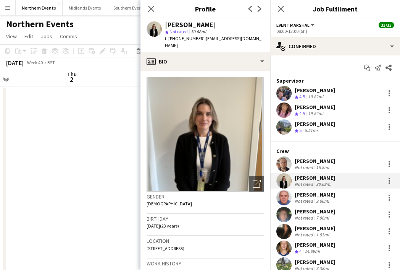
click at [6, 2] on button "Menu" at bounding box center [7, 7] width 15 height 15
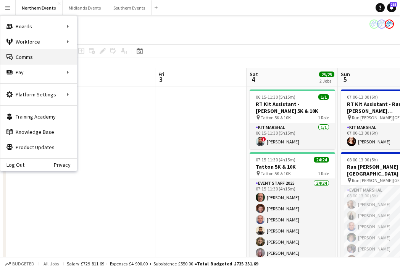
click at [16, 55] on link "Comms Comms" at bounding box center [38, 56] width 76 height 15
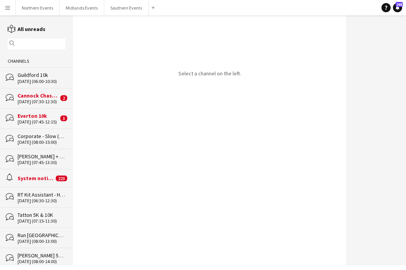
click at [24, 45] on input "text" at bounding box center [40, 43] width 47 height 7
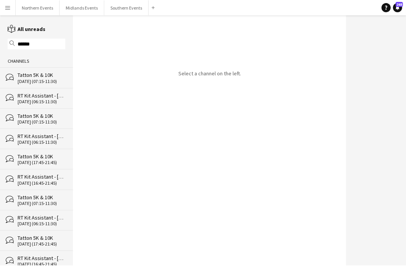
type input "******"
click at [31, 122] on div "13-09-2025 (07:15-11:30)" at bounding box center [42, 121] width 48 height 5
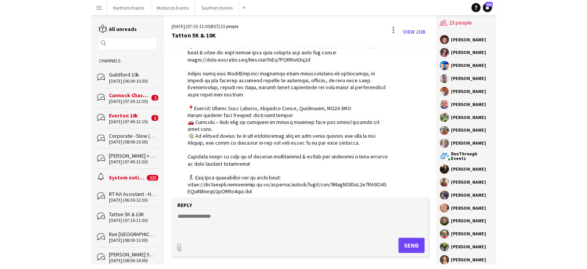
scroll to position [1016, 0]
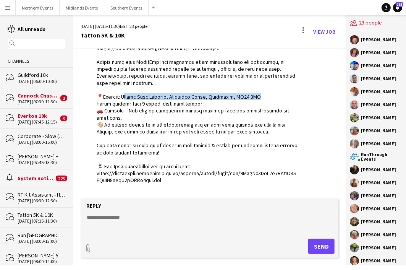
drag, startPoint x: 257, startPoint y: 115, endPoint x: 122, endPoint y: 116, distance: 134.5
click at [122, 116] on div at bounding box center [198, 131] width 202 height 466
copy div "tton Park Gardens, Mereheath Drive, Knutsford, WA16 6QN"
drag, startPoint x: 198, startPoint y: 122, endPoint x: 158, endPoint y: 123, distance: 39.8
click at [158, 123] on div at bounding box center [198, 131] width 202 height 466
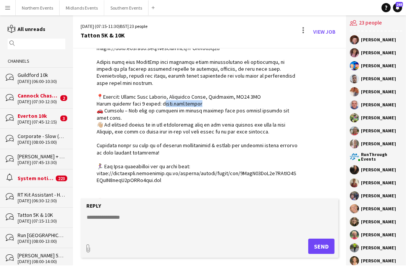
copy div "cro.inch.lyrics"
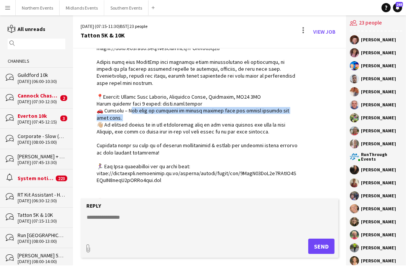
drag, startPoint x: 299, startPoint y: 129, endPoint x: 127, endPoint y: 129, distance: 172.3
click at [127, 129] on app-chat-message "RunThrough Events 20:33 · Seen by 22 people" at bounding box center [209, 124] width 273 height 487
copy div "will be directed to onsite parking when you arrive through the main gate. 👋🏼"
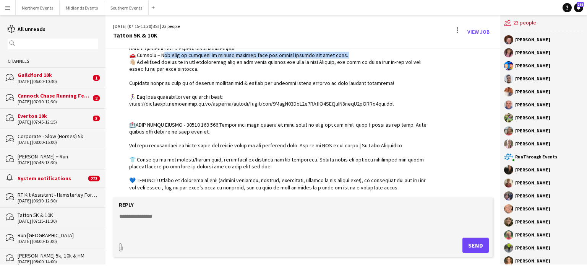
scroll to position [967, 0]
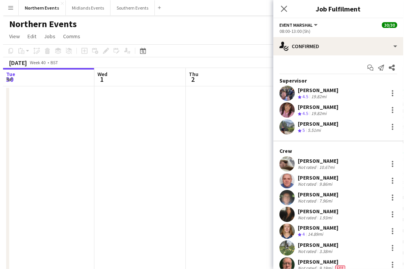
scroll to position [378, 0]
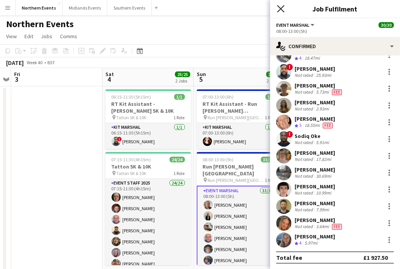
click at [282, 8] on icon at bounding box center [280, 8] width 7 height 7
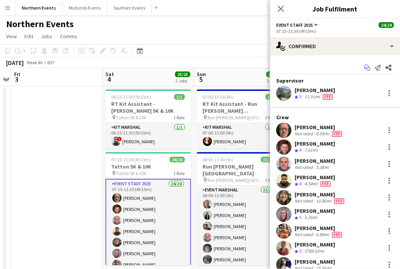
click at [364, 70] on icon "Start chat" at bounding box center [367, 68] width 6 height 6
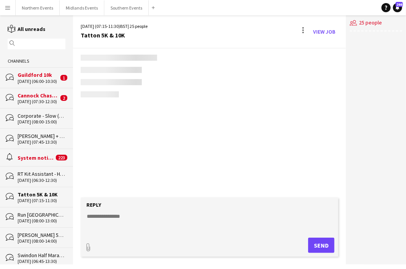
scroll to position [573, 0]
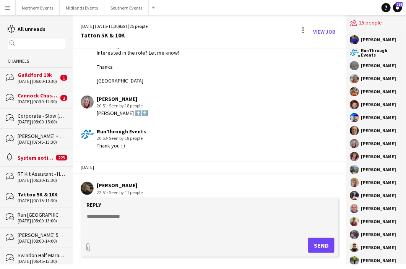
click at [122, 215] on textarea at bounding box center [211, 222] width 250 height 20
paste textarea "**********"
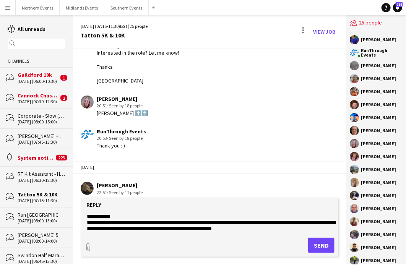
scroll to position [49, 0]
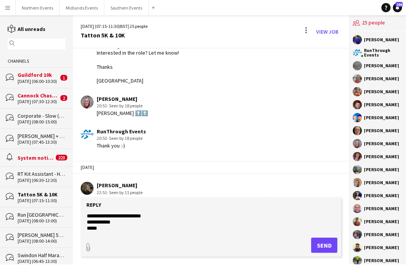
type textarea "**********"
paste textarea "**********"
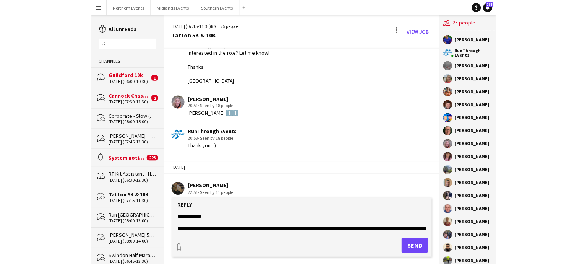
scroll to position [98, 0]
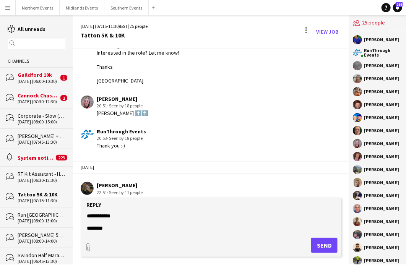
type textarea "**********"
click at [133, 200] on form "**********" at bounding box center [211, 226] width 260 height 59
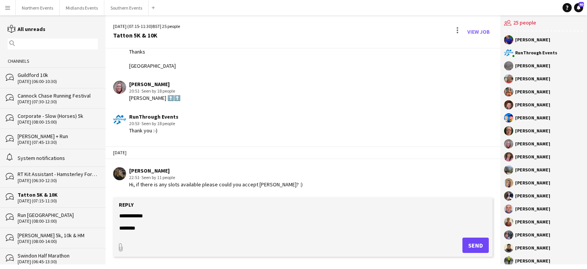
scroll to position [92, 0]
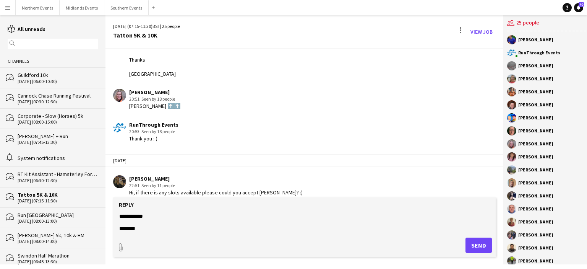
click at [116, 241] on form "**********" at bounding box center [304, 226] width 382 height 59
type input "**********"
click at [400, 246] on app-icon "Upload" at bounding box center [458, 243] width 11 height 9
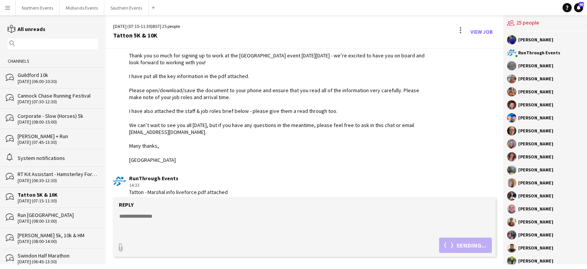
scroll to position [770, 0]
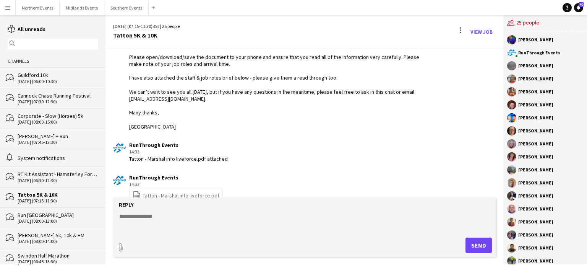
click at [39, 46] on input "text" at bounding box center [56, 43] width 79 height 7
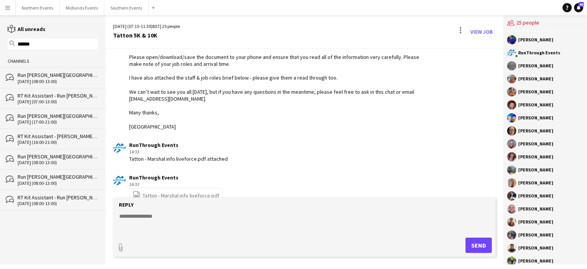
type input "******"
click at [37, 117] on div "Run [PERSON_NAME][GEOGRAPHIC_DATA]" at bounding box center [58, 115] width 80 height 7
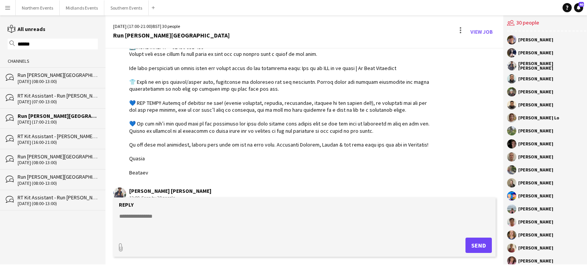
scroll to position [275, 0]
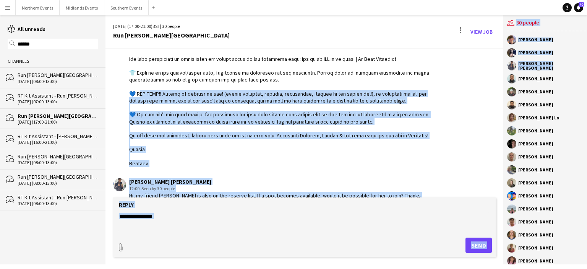
click at [400, 83] on div "13-08-2025 (17:00-21:00) BST | 30 people Run Heaton Park View Job 11-08-2025 Ru…" at bounding box center [345, 139] width 481 height 249
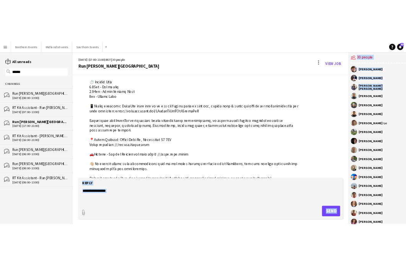
scroll to position [74, 0]
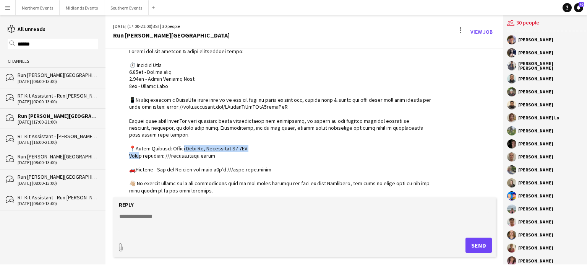
drag, startPoint x: 248, startPoint y: 148, endPoint x: 165, endPoint y: 148, distance: 83.3
click at [165, 148] on div at bounding box center [280, 208] width 302 height 320
copy div "aton Park Rd, Manchester M9 0GH E"
click at [202, 151] on div at bounding box center [280, 208] width 302 height 320
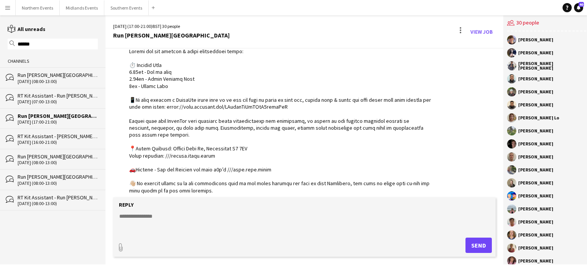
click at [201, 155] on div at bounding box center [280, 208] width 302 height 320
click at [213, 156] on div at bounding box center [280, 208] width 302 height 320
drag, startPoint x: 209, startPoint y: 156, endPoint x: 163, endPoint y: 157, distance: 45.5
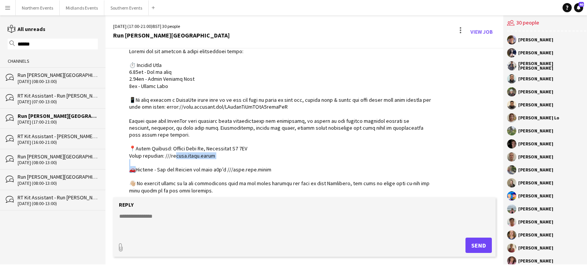
click at [163, 157] on div at bounding box center [280, 208] width 302 height 320
copy div "/fields.thick.chins"
drag, startPoint x: 267, startPoint y: 170, endPoint x: 158, endPoint y: 171, distance: 109.6
click at [158, 171] on div at bounding box center [280, 208] width 302 height 320
copy div "and Display car park w3w’s ///exit.foal.jumps 👋"
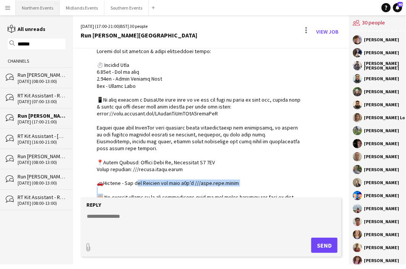
click at [34, 7] on button "Northern Events Close" at bounding box center [38, 7] width 44 height 15
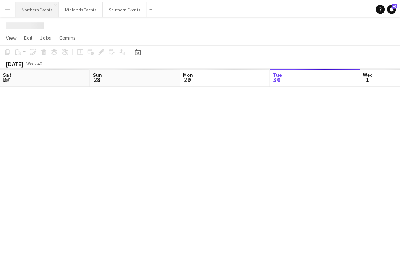
scroll to position [0, 183]
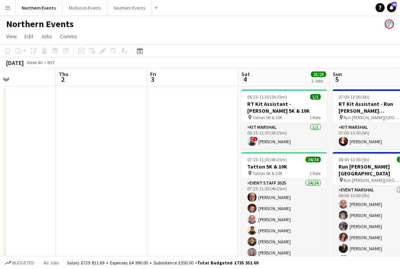
drag, startPoint x: 310, startPoint y: 155, endPoint x: 142, endPoint y: 168, distance: 168.5
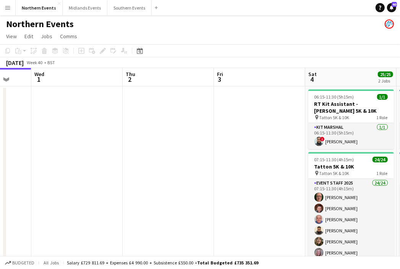
drag, startPoint x: 268, startPoint y: 196, endPoint x: 136, endPoint y: 194, distance: 131.8
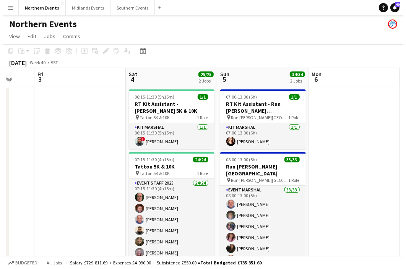
scroll to position [0, 247]
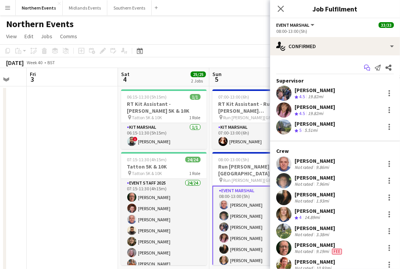
click at [364, 66] on icon "Start chat" at bounding box center [367, 68] width 6 height 6
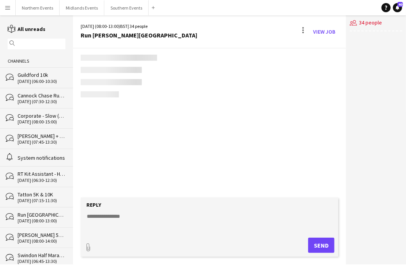
scroll to position [545, 0]
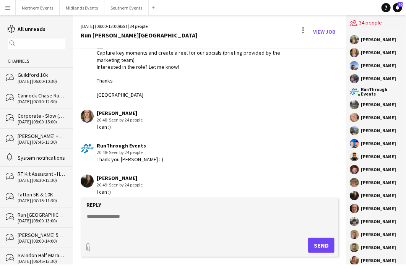
click at [107, 220] on textarea at bounding box center [211, 222] width 250 height 20
paste textarea "**********"
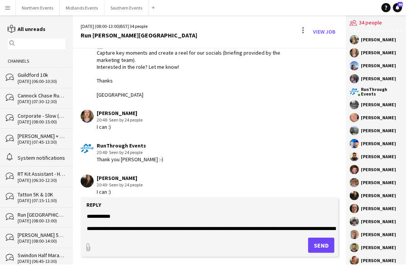
scroll to position [104, 0]
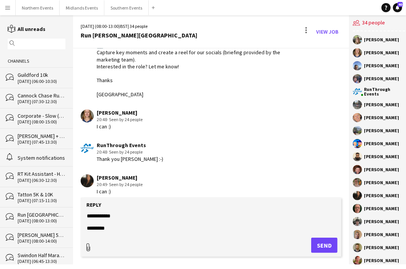
type textarea "**********"
type input "**********"
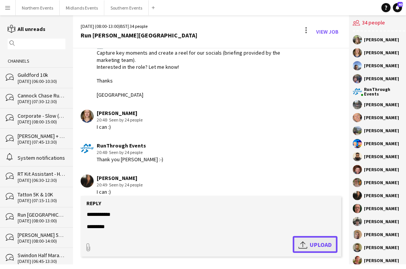
click at [312, 243] on span "Upload Upload" at bounding box center [314, 244] width 33 height 9
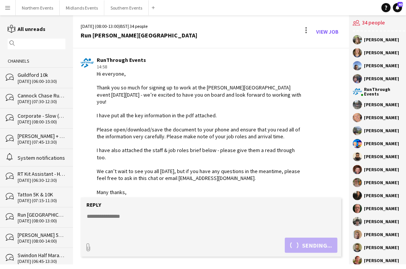
scroll to position [790, 0]
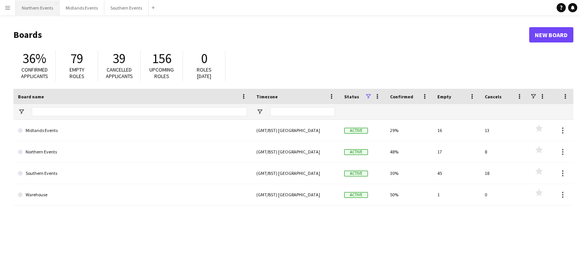
click at [41, 3] on button "Northern Events Close" at bounding box center [38, 7] width 44 height 15
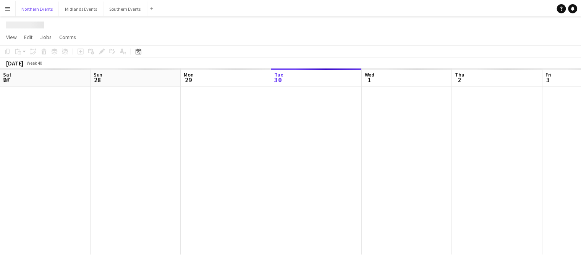
scroll to position [0, 183]
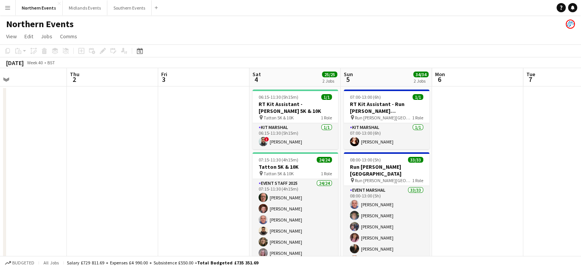
drag, startPoint x: 461, startPoint y: 170, endPoint x: 261, endPoint y: 207, distance: 203.2
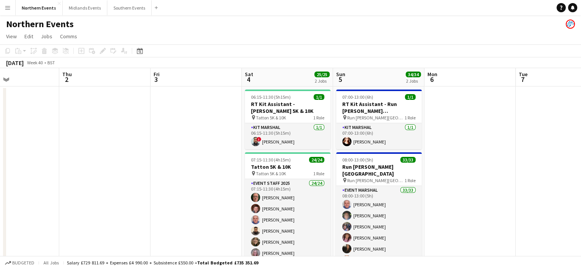
drag, startPoint x: 105, startPoint y: 242, endPoint x: 99, endPoint y: 242, distance: 6.1
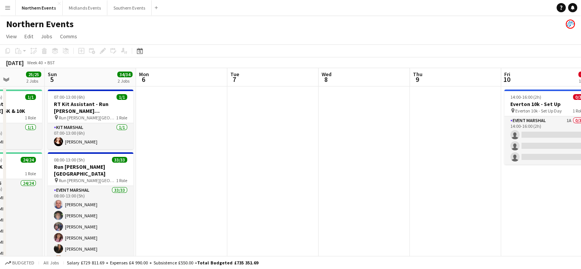
drag, startPoint x: 209, startPoint y: 216, endPoint x: 170, endPoint y: 203, distance: 41.8
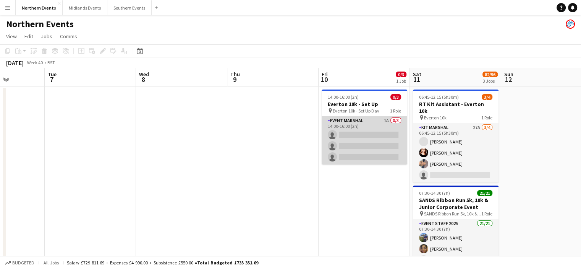
scroll to position [0, 246]
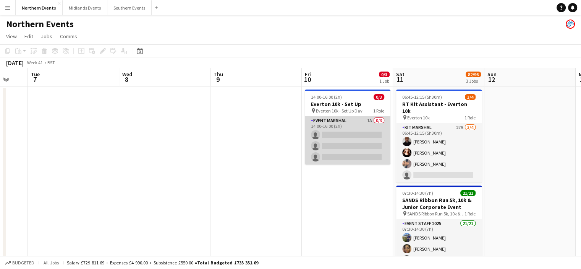
click at [328, 121] on app-card-role "Event Marshal 1A 0/3 14:00-16:00 (2h) single-neutral-actions single-neutral-act…" at bounding box center [348, 140] width 86 height 48
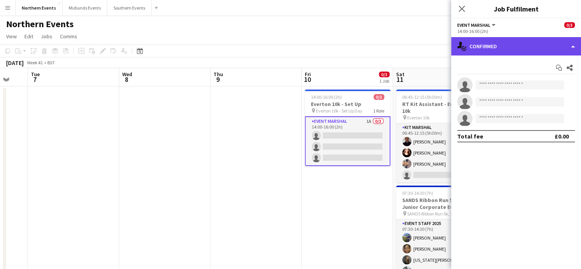
click at [497, 42] on div "single-neutral-actions-check-2 Confirmed" at bounding box center [516, 46] width 130 height 18
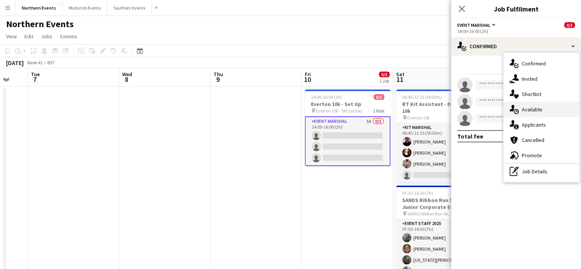
click at [514, 111] on icon at bounding box center [516, 111] width 5 height 5
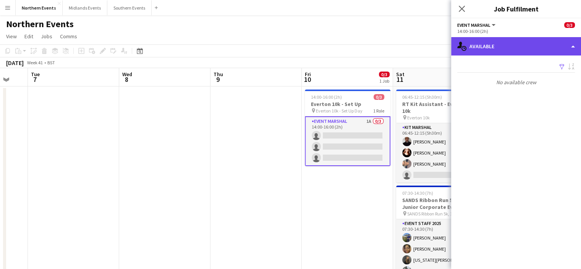
click at [491, 50] on div "single-neutral-actions-upload Available" at bounding box center [516, 46] width 130 height 18
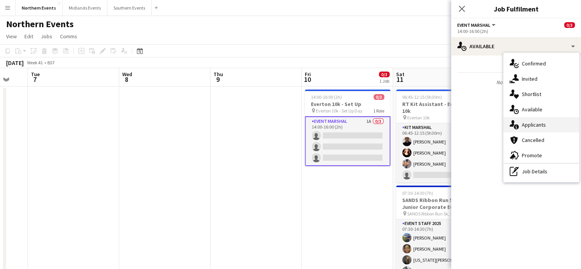
click at [522, 126] on span "Applicants" at bounding box center [534, 124] width 24 height 7
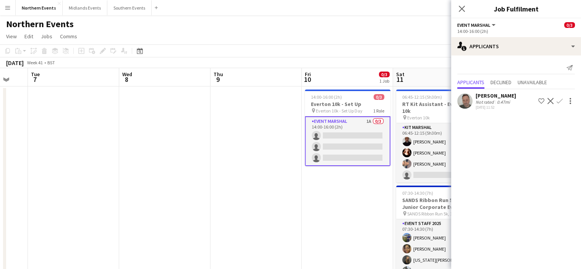
click at [502, 95] on div "[PERSON_NAME]" at bounding box center [496, 95] width 40 height 7
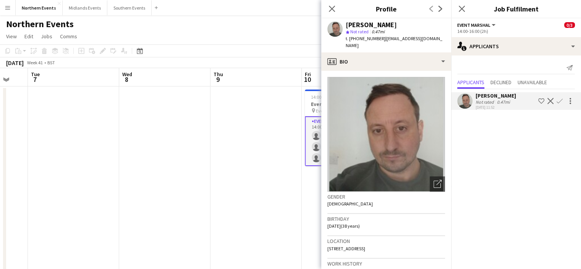
click at [501, 95] on div "[PERSON_NAME]" at bounding box center [496, 95] width 40 height 7
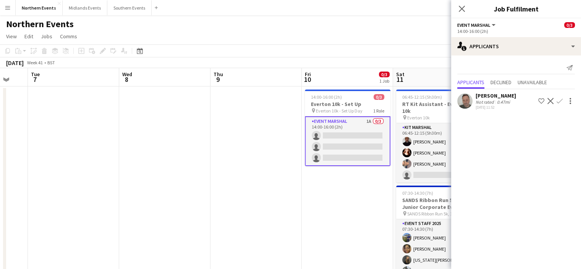
click at [500, 96] on div "[PERSON_NAME]" at bounding box center [496, 95] width 40 height 7
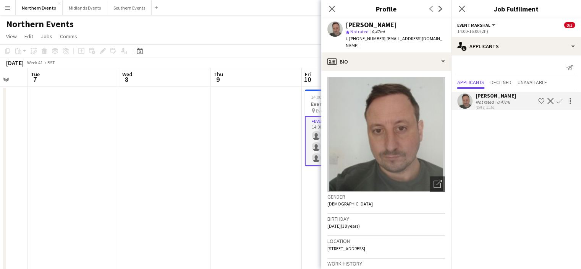
click at [500, 96] on div "[PERSON_NAME]" at bounding box center [496, 95] width 40 height 7
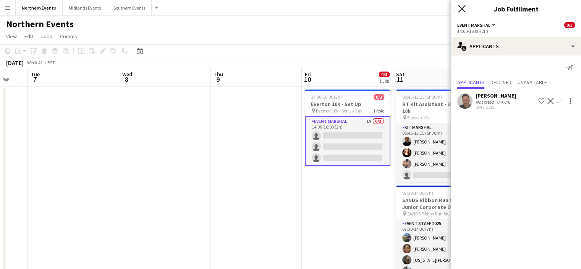
click at [464, 9] on icon "Close pop-in" at bounding box center [461, 8] width 7 height 7
